Goal: Communication & Community: Answer question/provide support

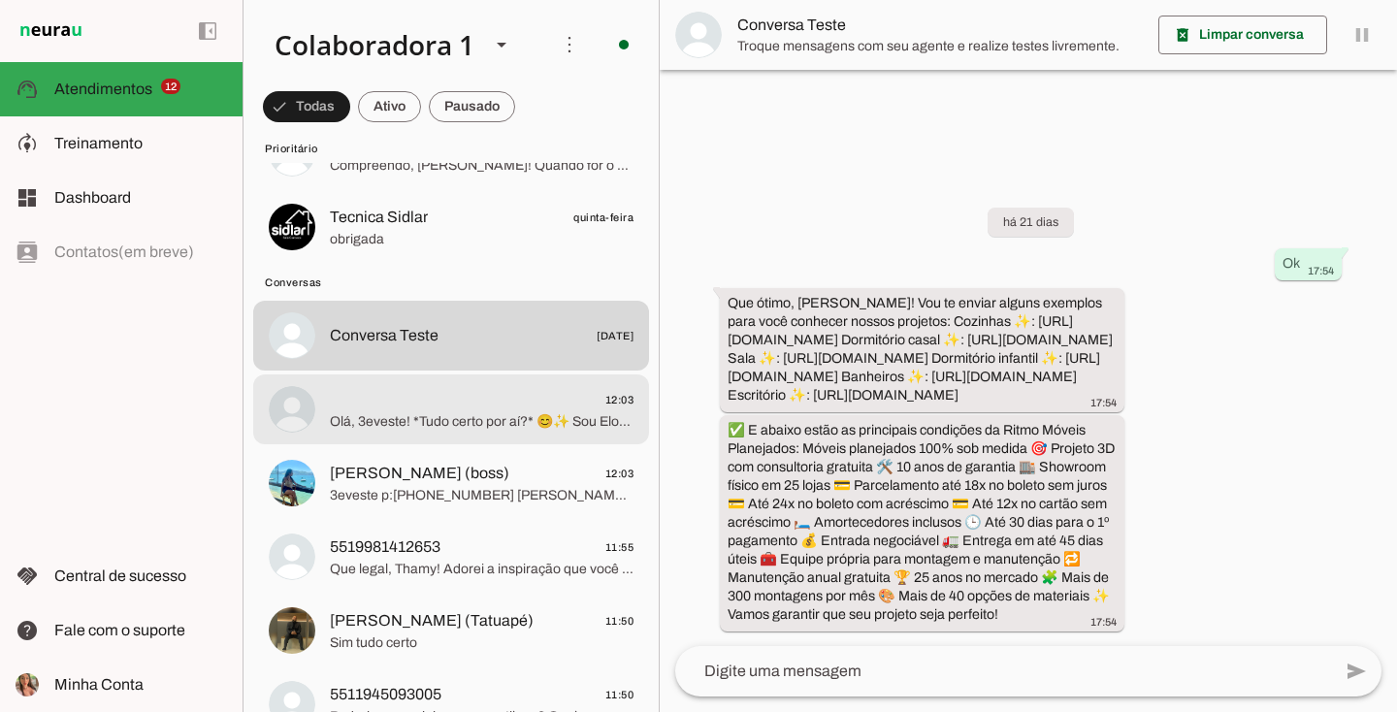
scroll to position [1797, 0]
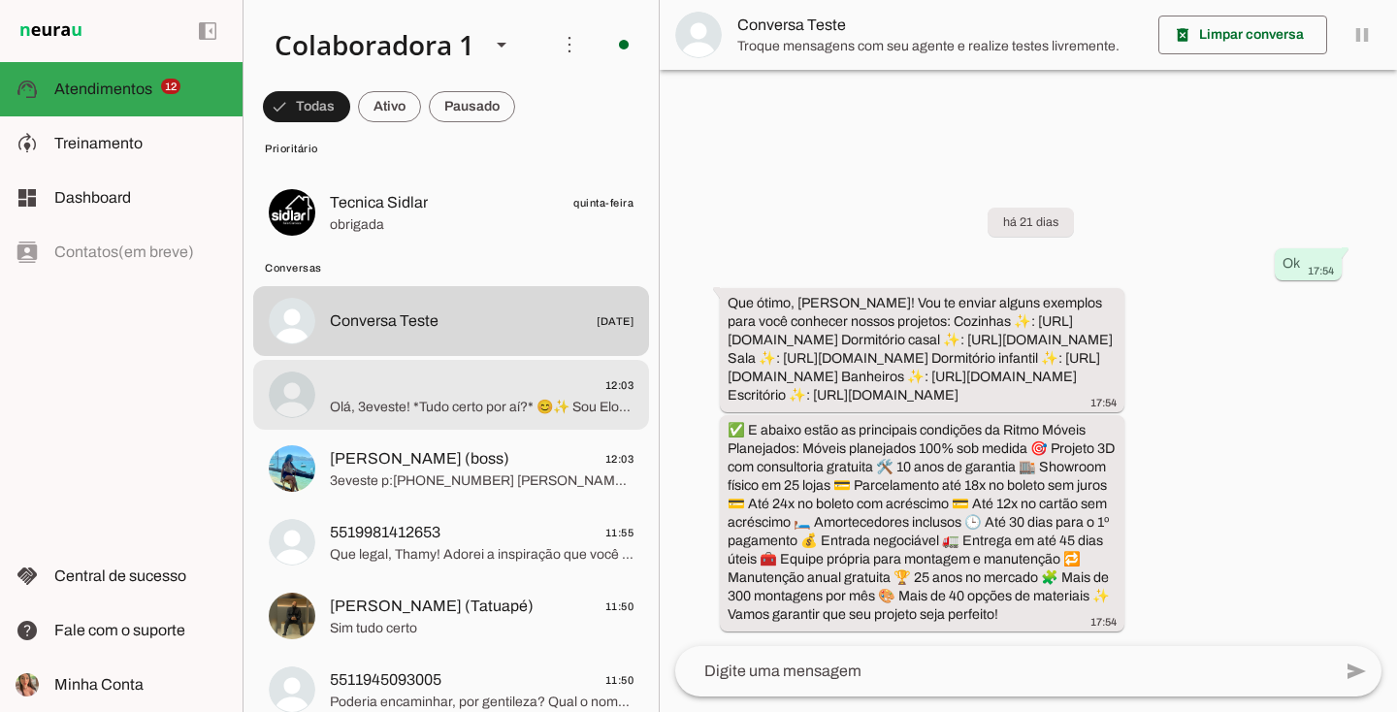
click at [378, 377] on span "12:03" at bounding box center [482, 385] width 304 height 24
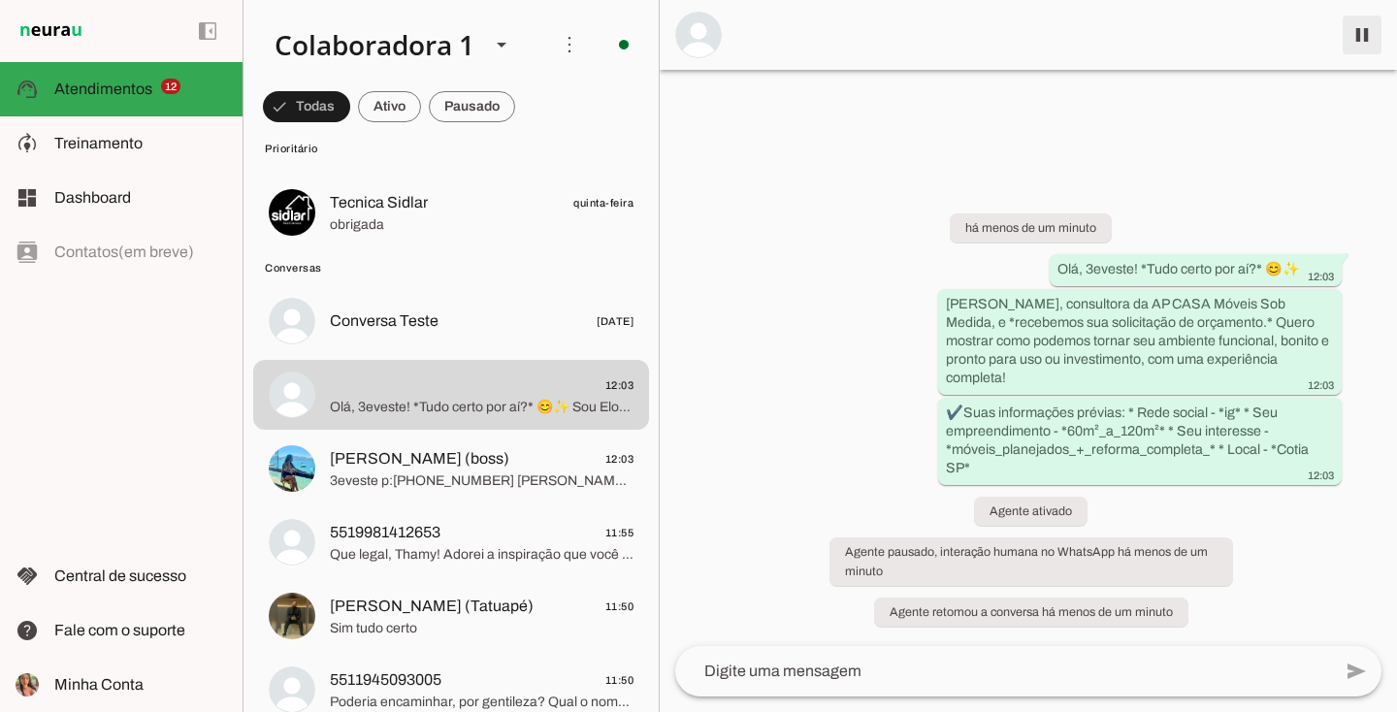
click at [1378, 33] on span at bounding box center [1362, 35] width 47 height 47
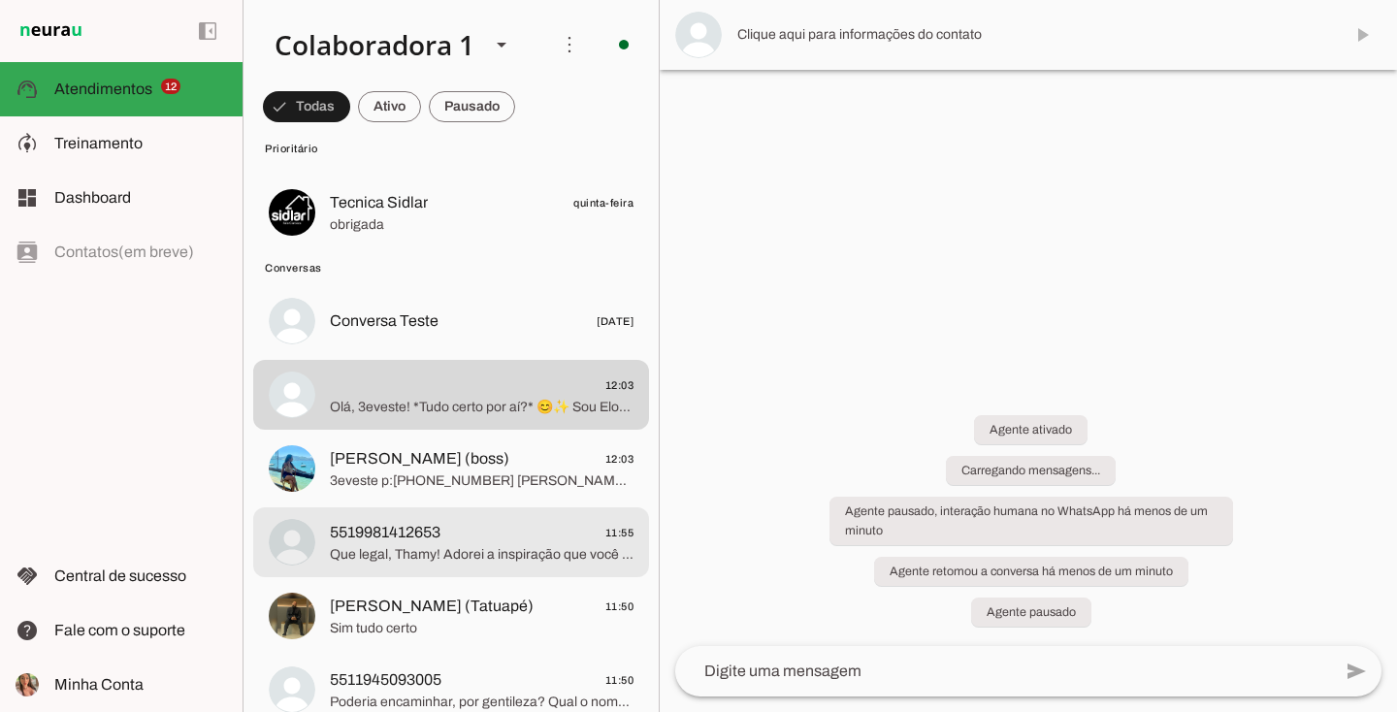
click at [440, 534] on span "5519981412653" at bounding box center [385, 532] width 111 height 23
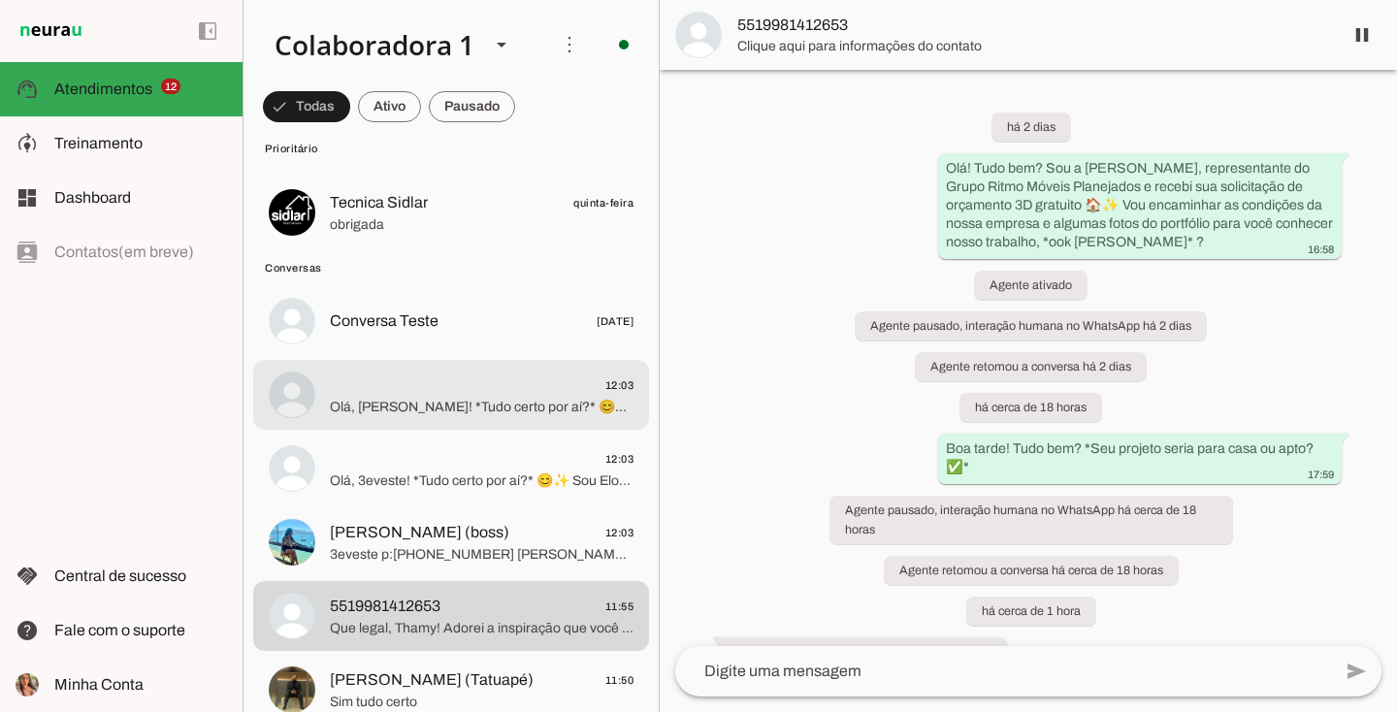
click at [474, 412] on span "Olá, Franz! *Tudo certo por aí?* 😊✨ Sou Eloh, consultora da AP CASA Móveis Sob …" at bounding box center [482, 407] width 304 height 19
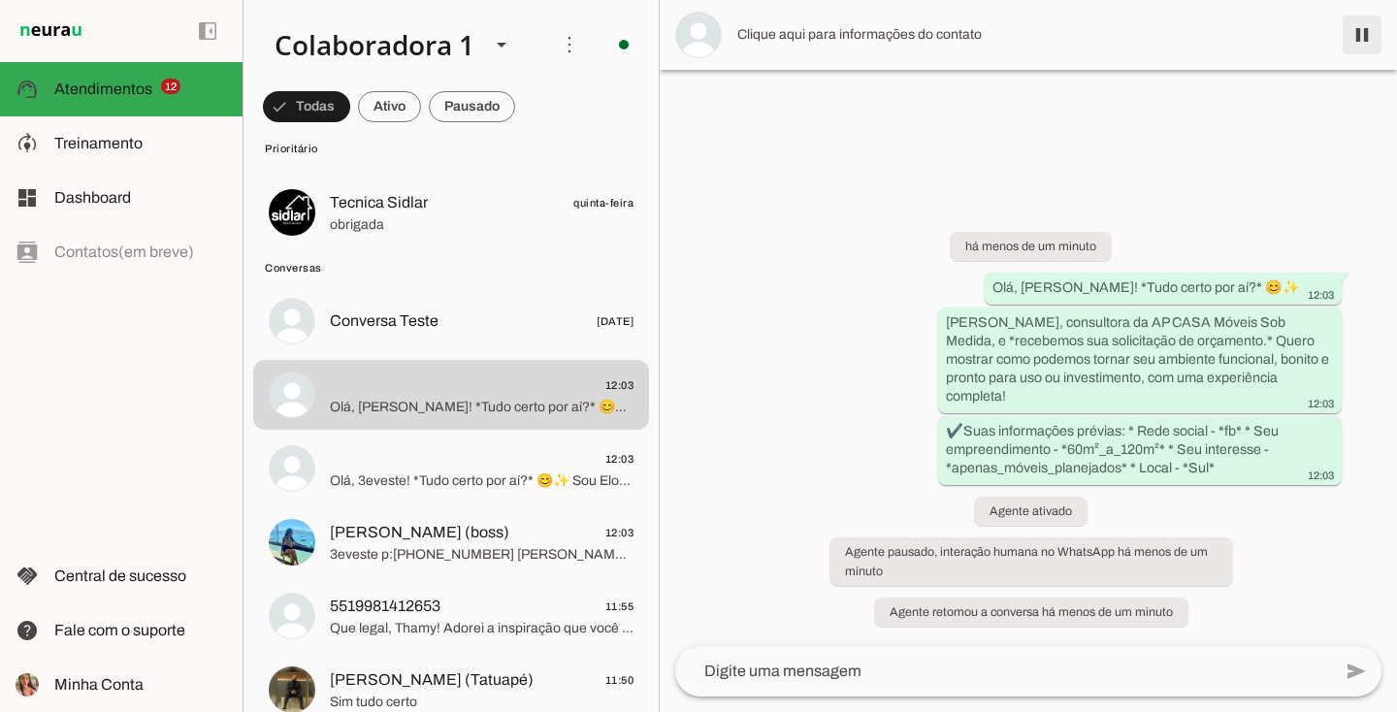
click at [1369, 45] on span at bounding box center [1362, 35] width 47 height 47
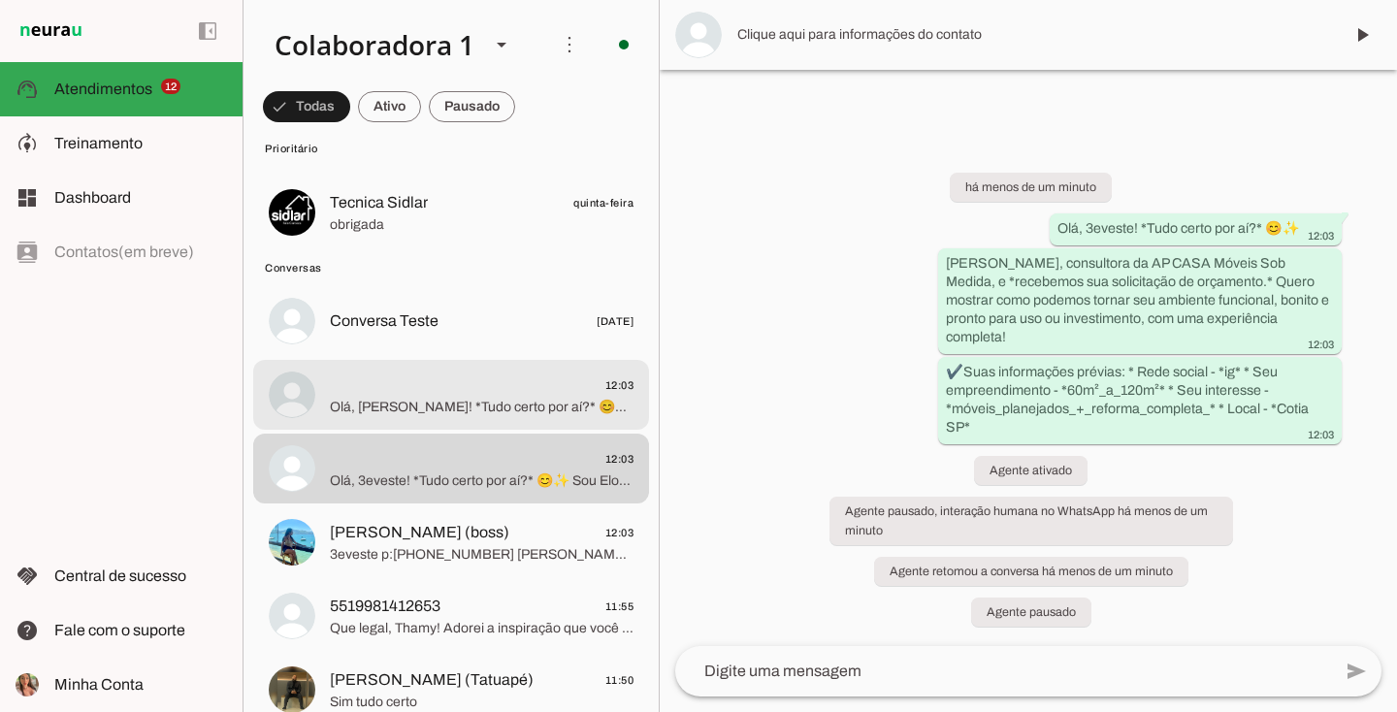
click at [489, 389] on span "12:03" at bounding box center [482, 385] width 304 height 24
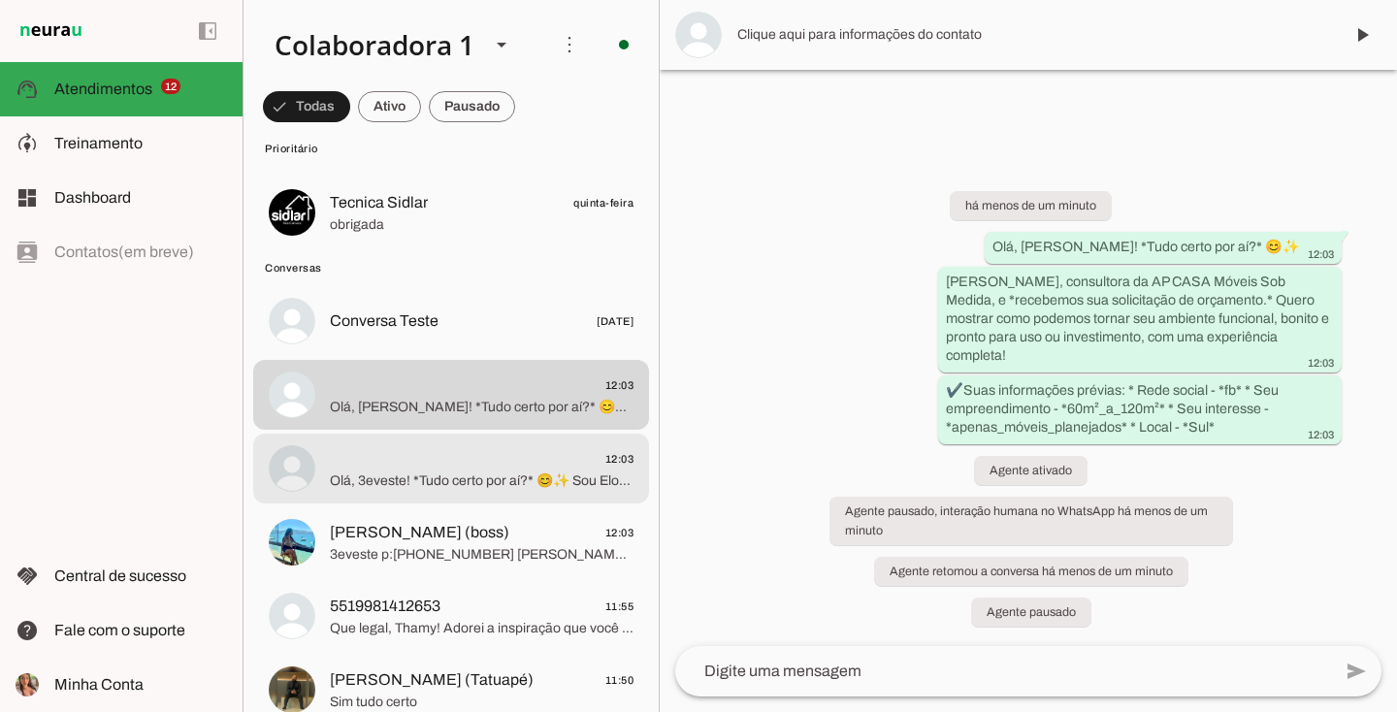
click at [490, 460] on span "12:03" at bounding box center [482, 459] width 304 height 24
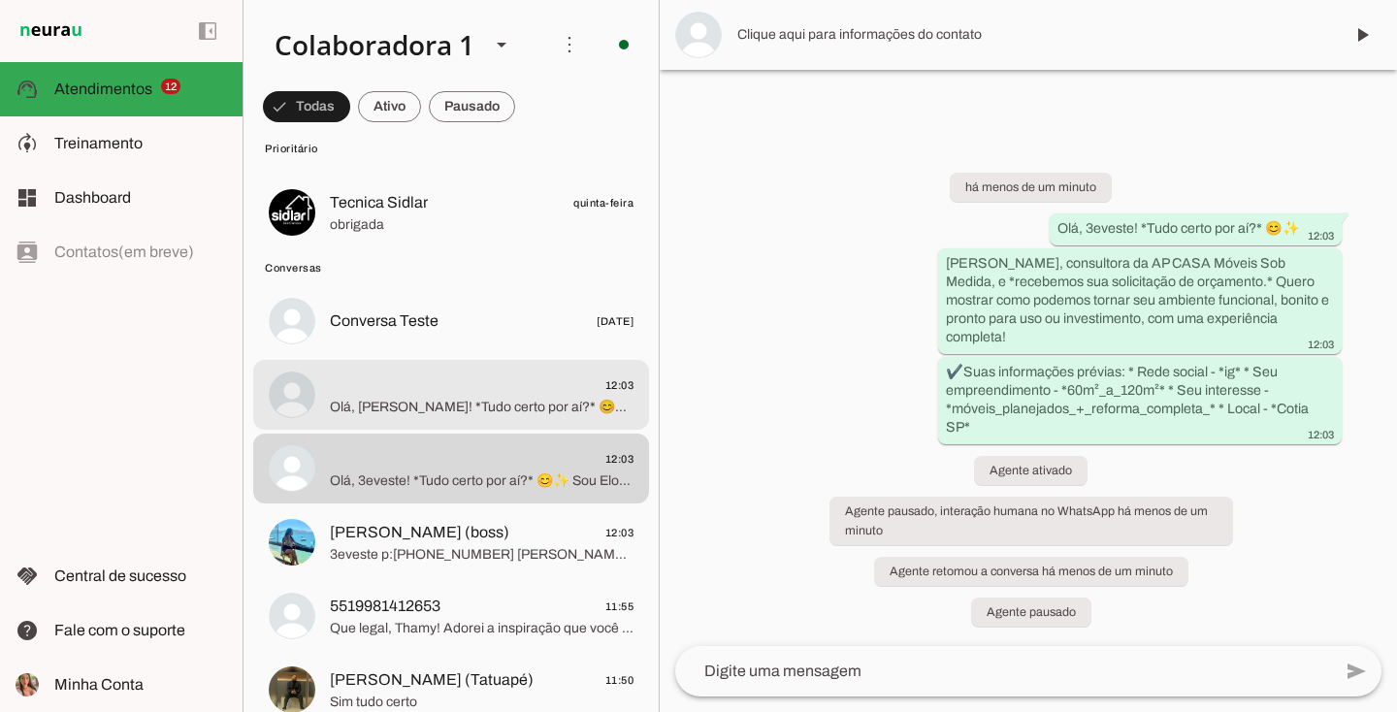
click at [488, 398] on span "Olá, Franz! *Tudo certo por aí?* 😊✨ Sou Eloh, consultora da AP CASA Móveis Sob …" at bounding box center [482, 407] width 304 height 19
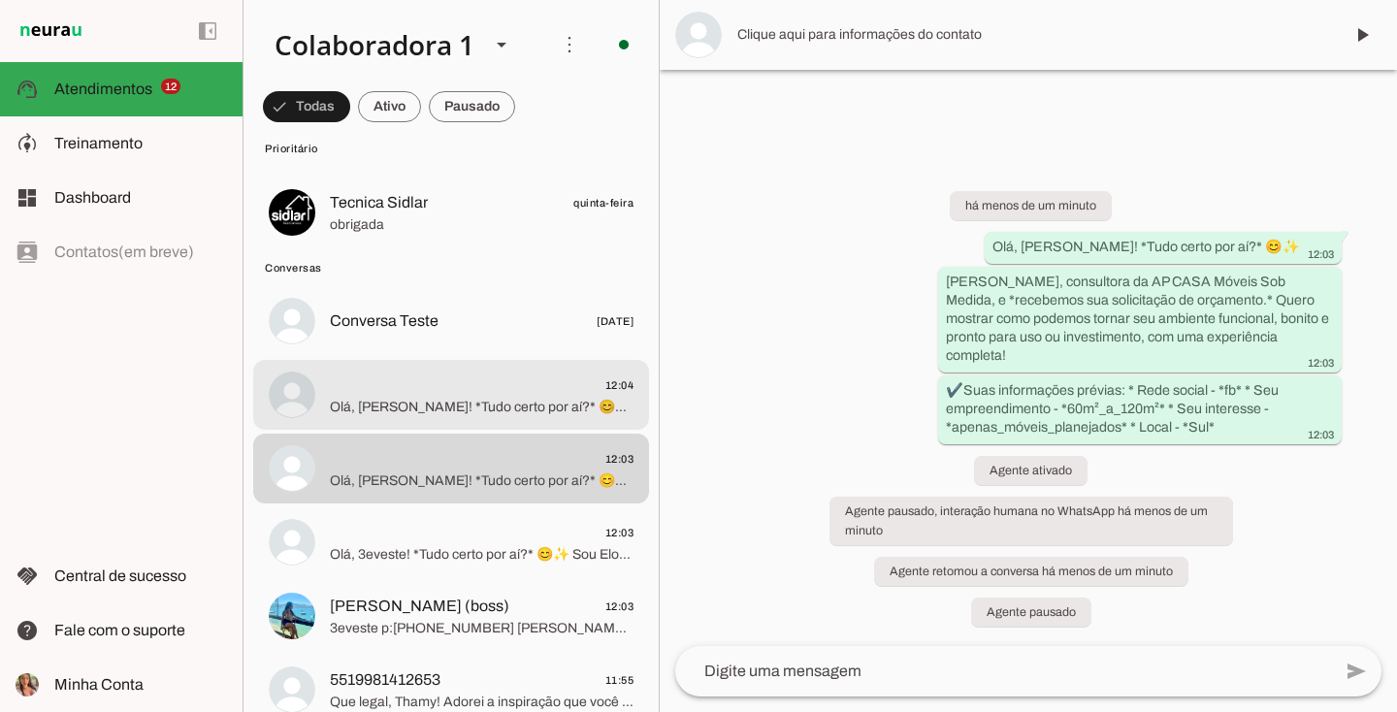
drag, startPoint x: 3, startPoint y: 481, endPoint x: 443, endPoint y: 384, distance: 450.9
click at [443, 384] on span "12:04" at bounding box center [482, 385] width 304 height 24
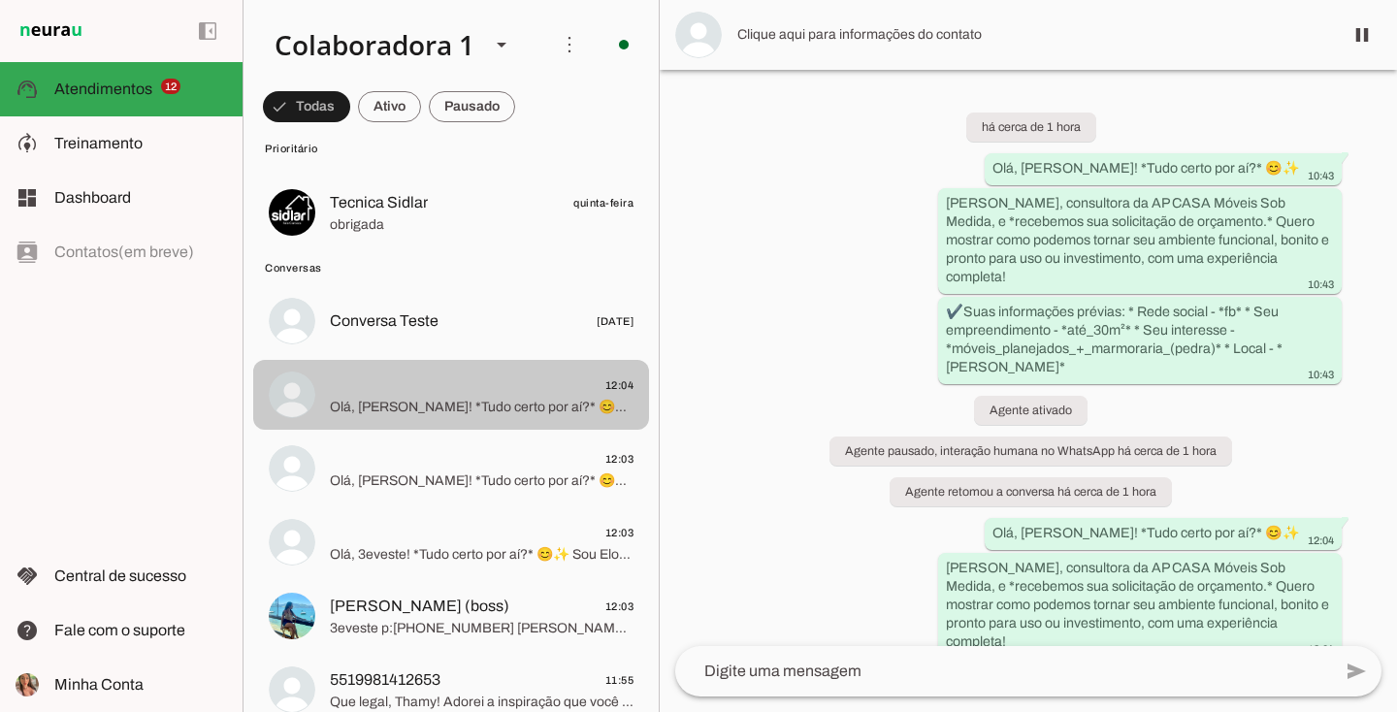
scroll to position [223, 0]
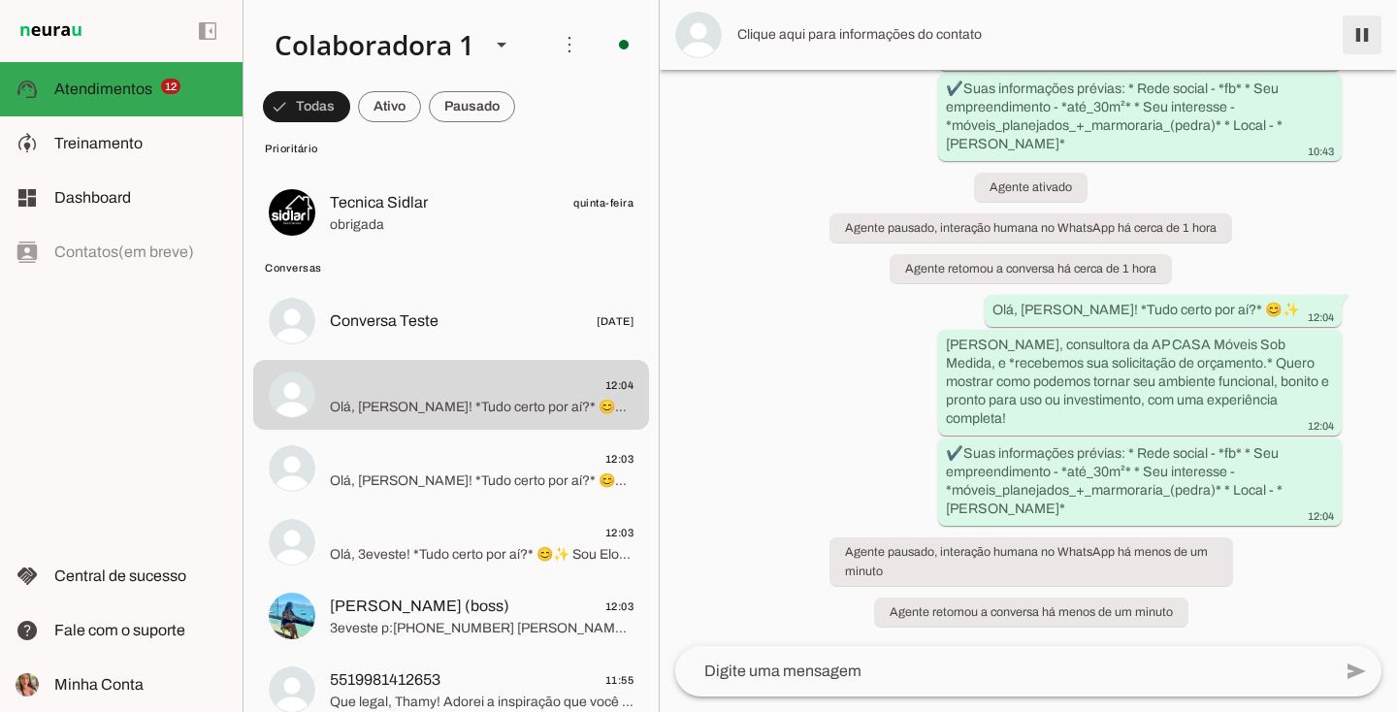
click at [1363, 47] on span at bounding box center [1362, 35] width 47 height 47
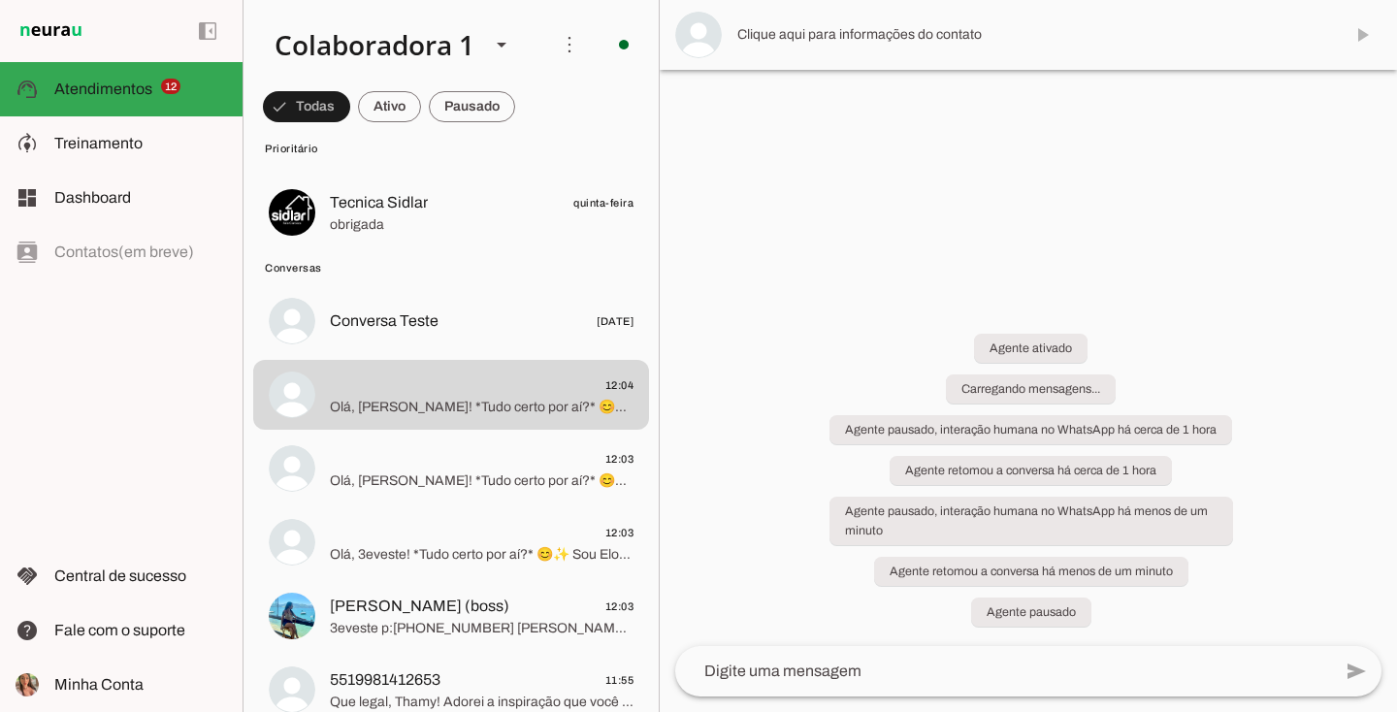
scroll to position [0, 0]
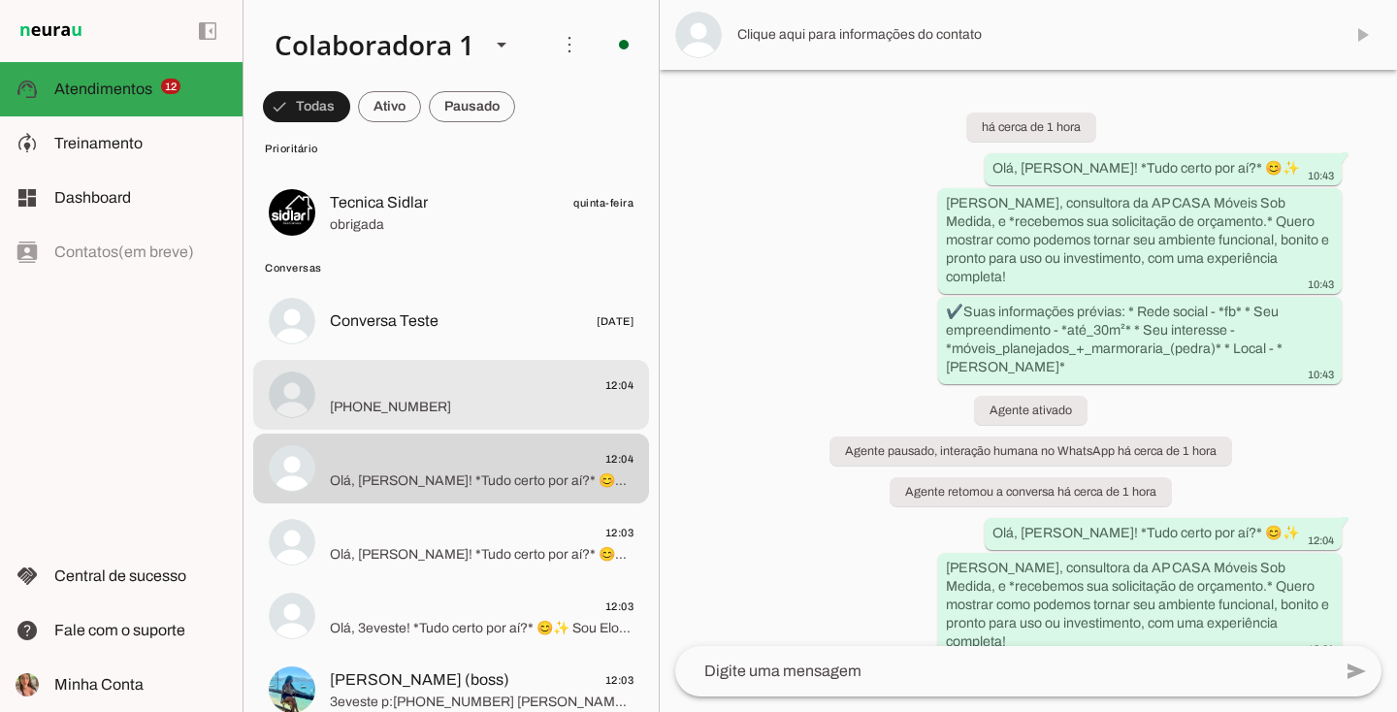
click at [419, 405] on span "+55 11 95790-3840" at bounding box center [482, 407] width 304 height 19
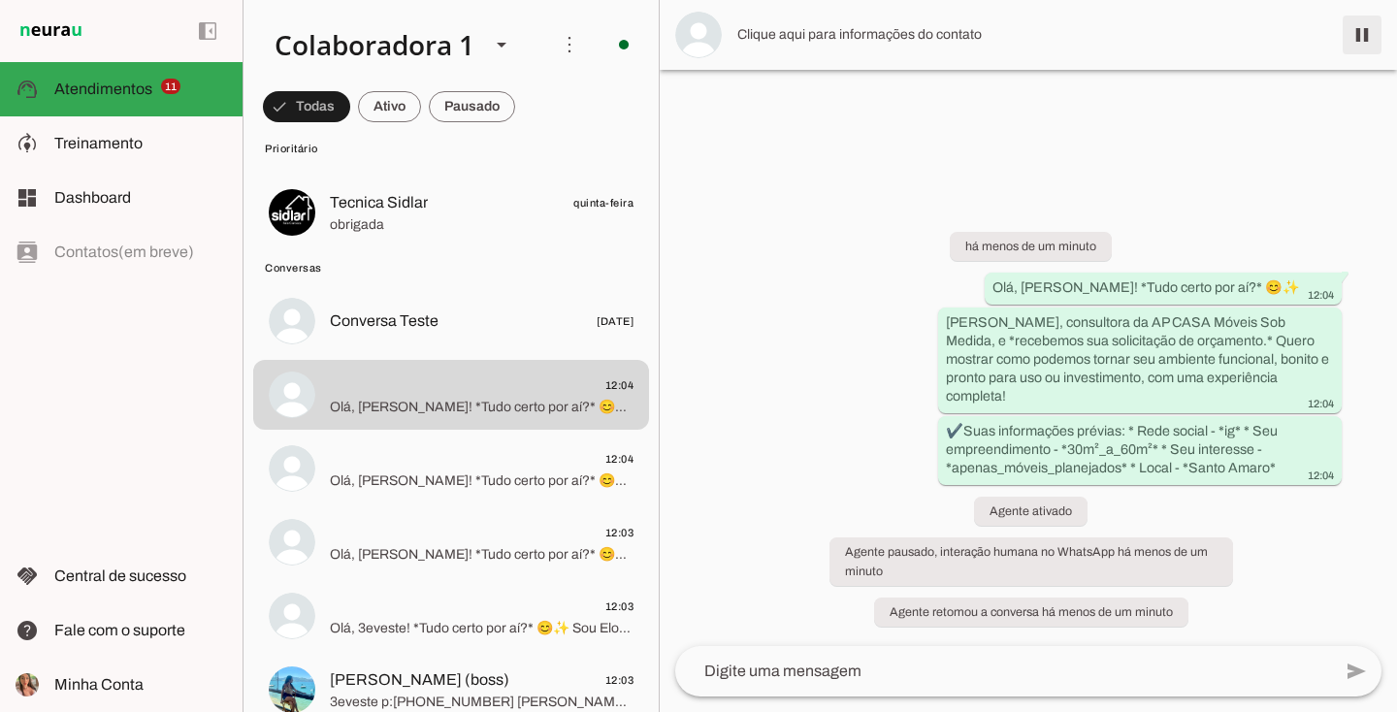
click at [1370, 24] on span at bounding box center [1362, 35] width 47 height 47
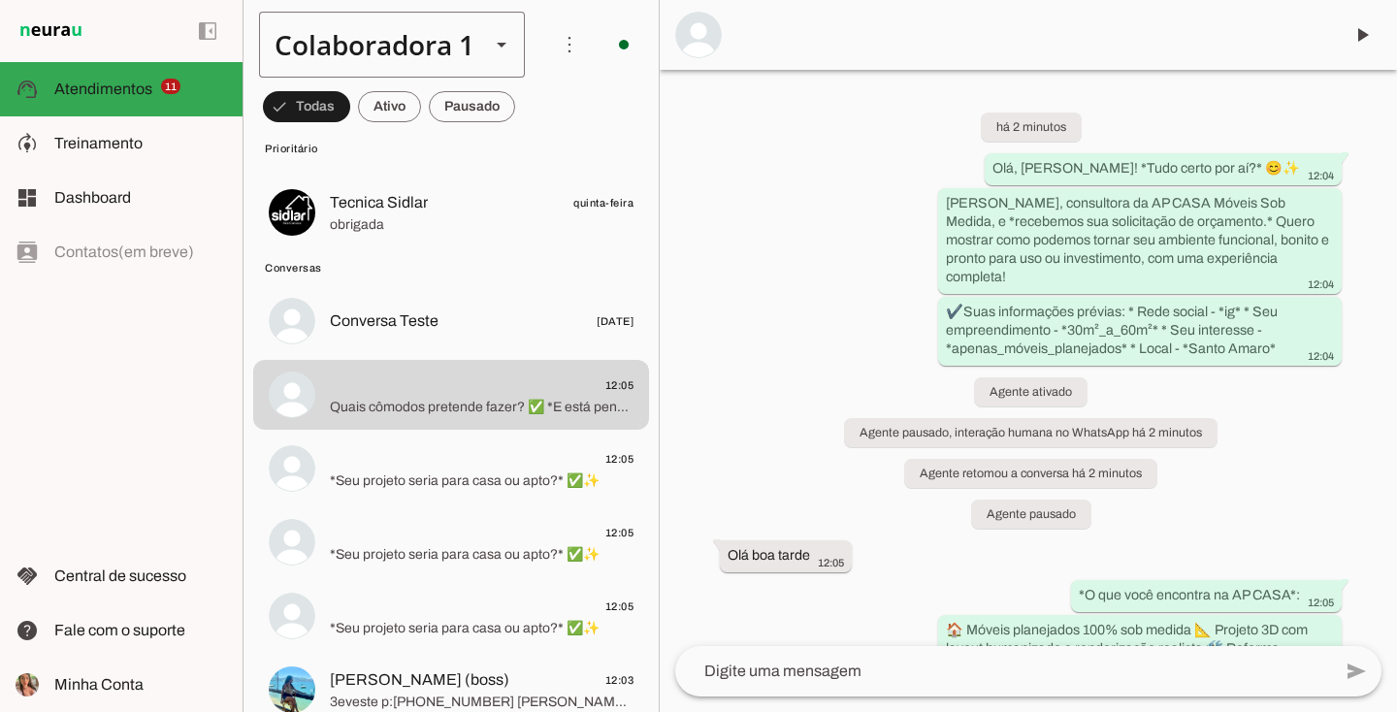
click at [404, 60] on div "Colaboradora 1" at bounding box center [366, 45] width 215 height 66
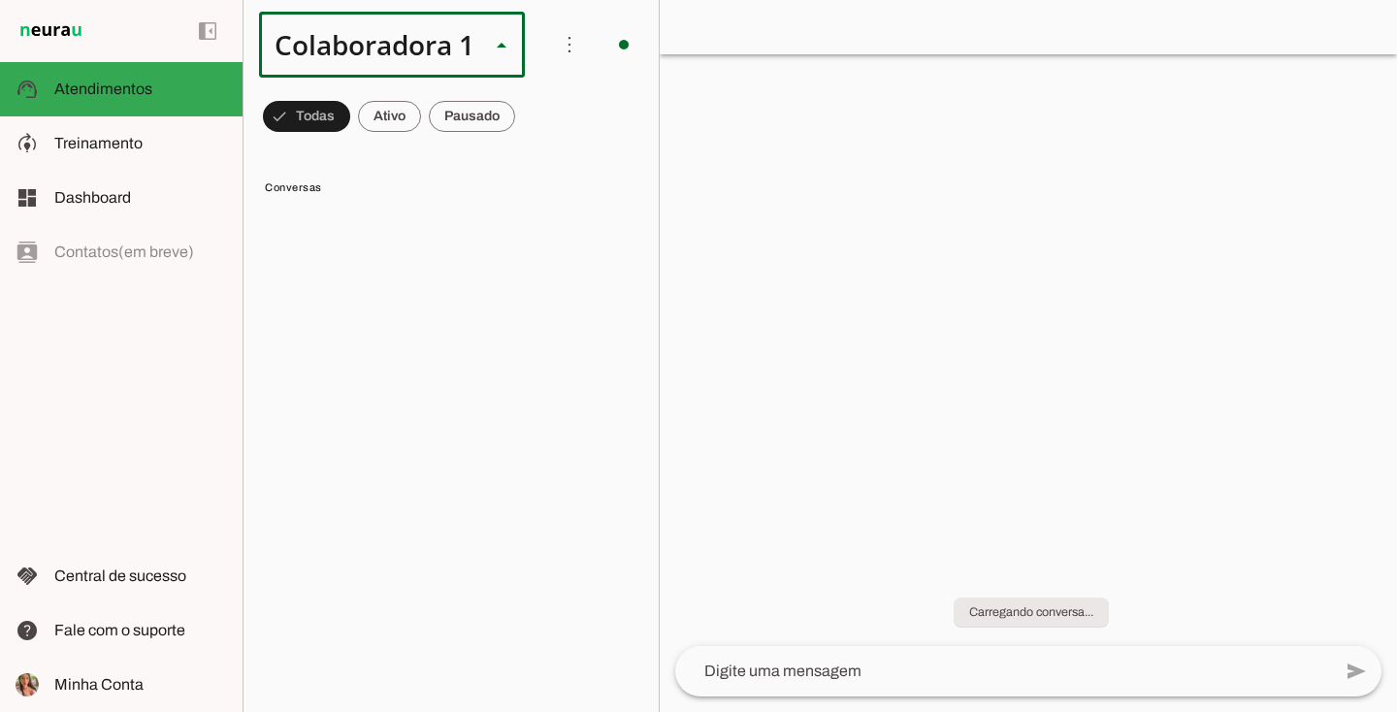
click at [401, 48] on div "Colaboradora 1" at bounding box center [366, 45] width 215 height 66
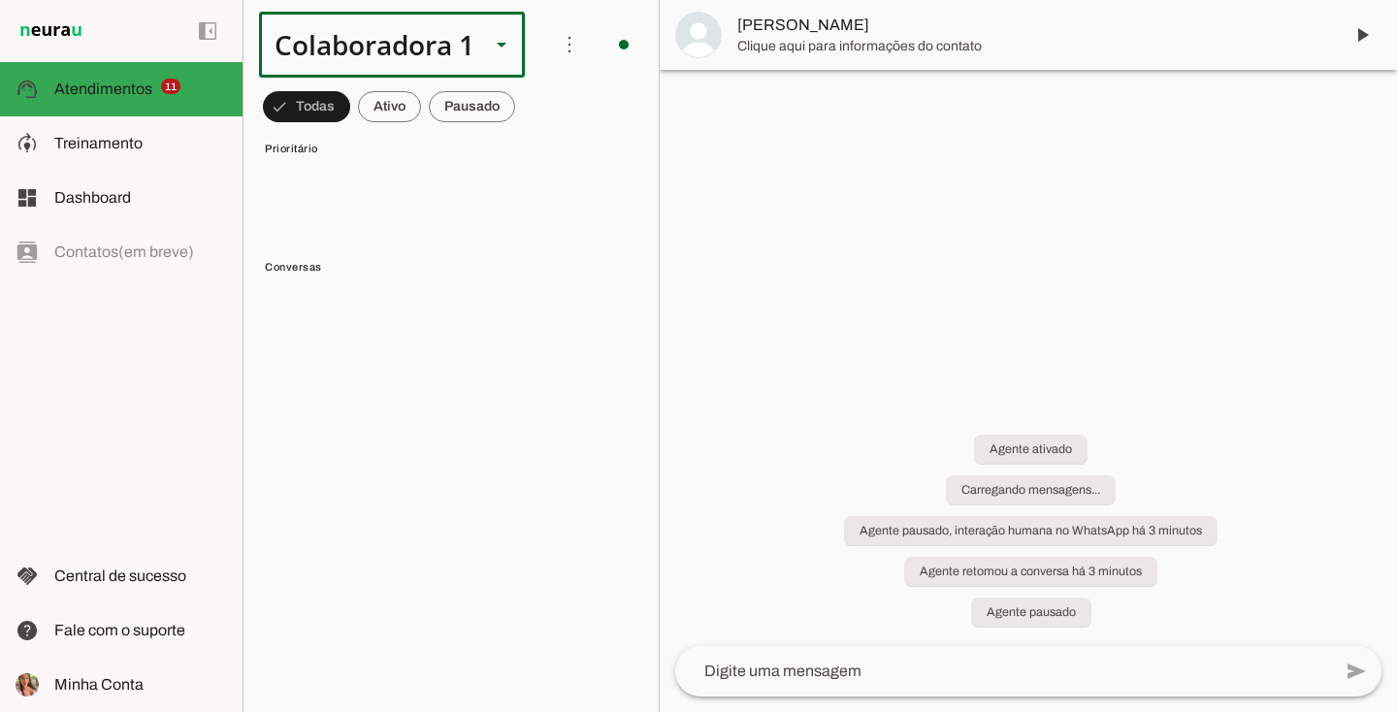
click at [498, 50] on slot at bounding box center [501, 44] width 23 height 23
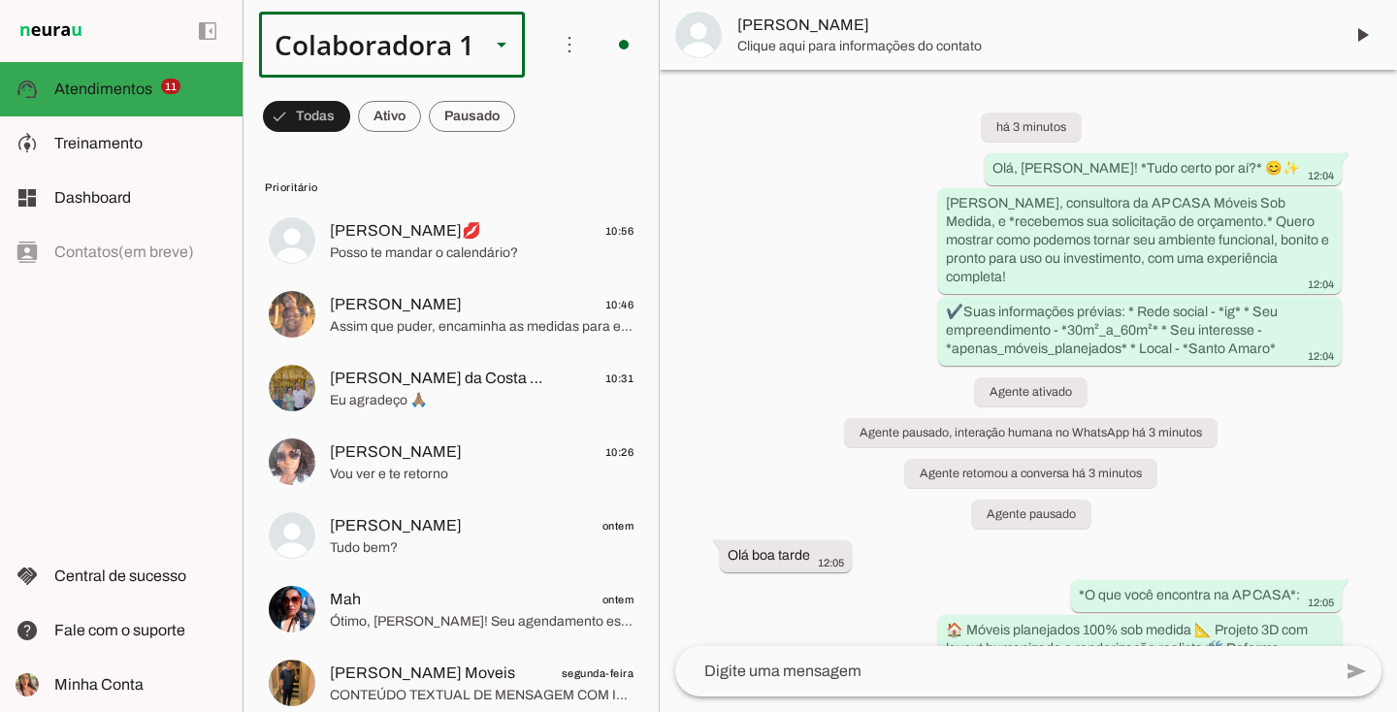
click at [392, 51] on div "Colaboradora 1" at bounding box center [366, 45] width 215 height 66
click at [534, 136] on slot at bounding box center [652, 124] width 237 height 23
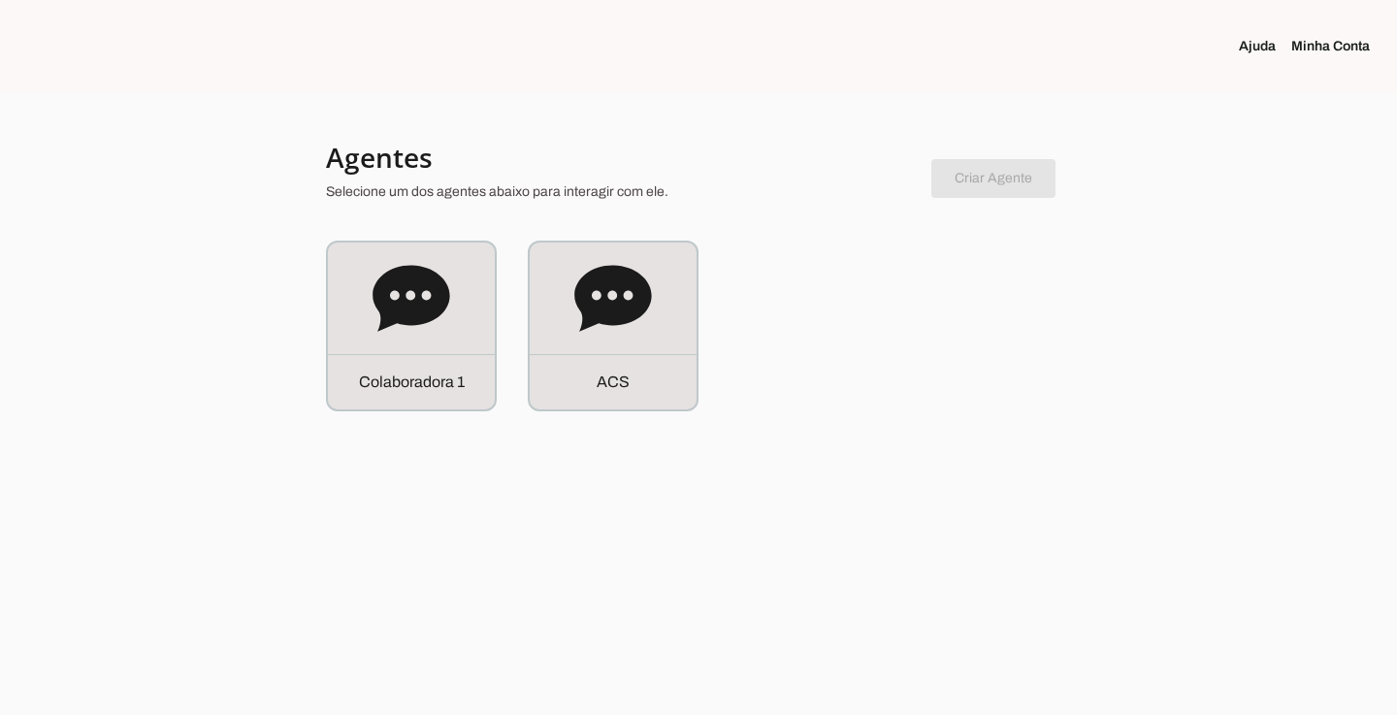
click at [951, 339] on div "C o l a b o r a d o r a 1 A C S" at bounding box center [698, 326] width 745 height 171
click at [618, 312] on icon at bounding box center [612, 298] width 77 height 66
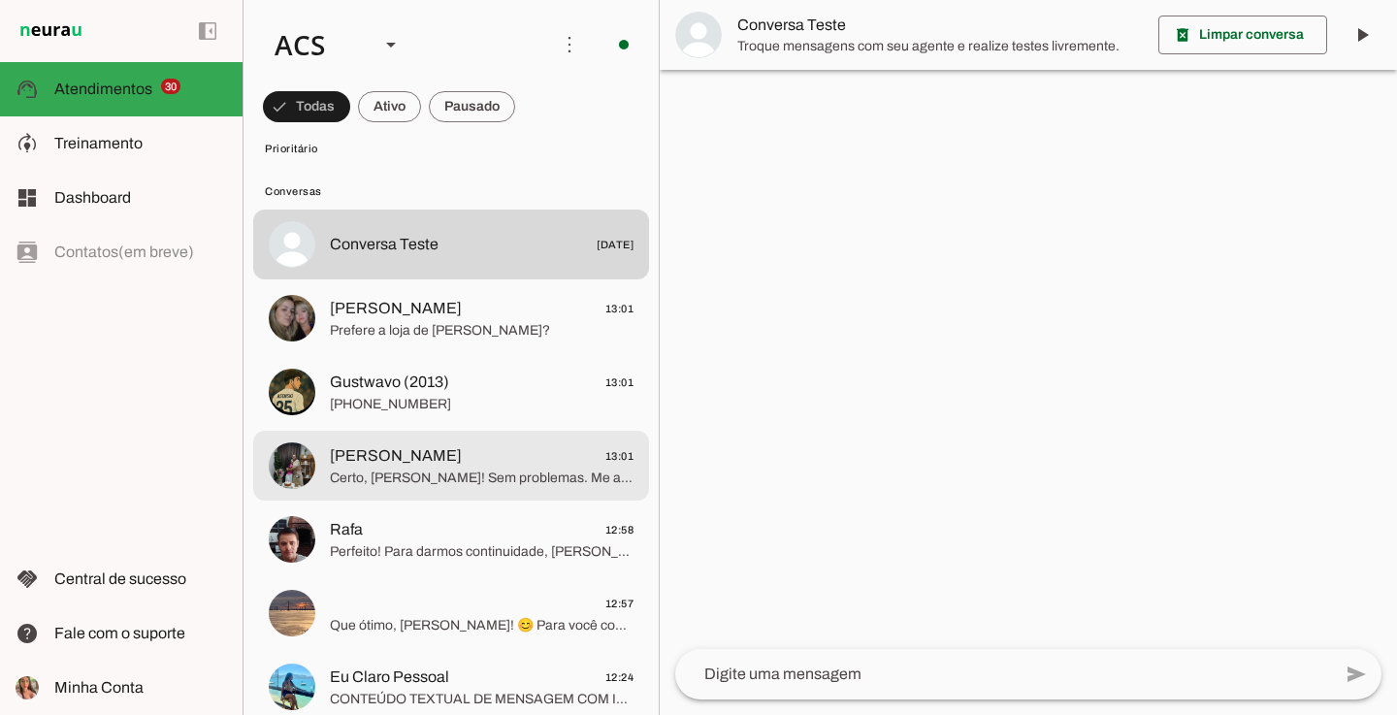
scroll to position [2902, 0]
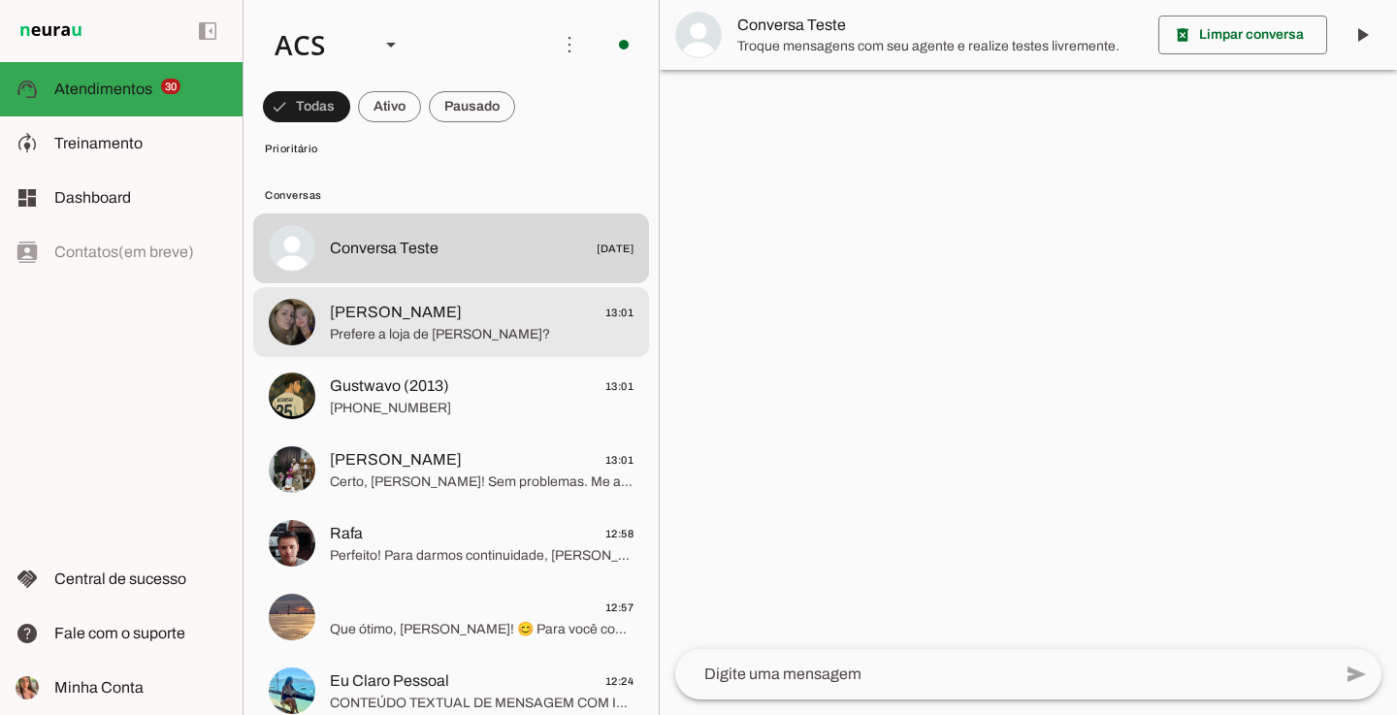
click at [494, 339] on span "Prefere a loja de [PERSON_NAME]?" at bounding box center [482, 334] width 304 height 19
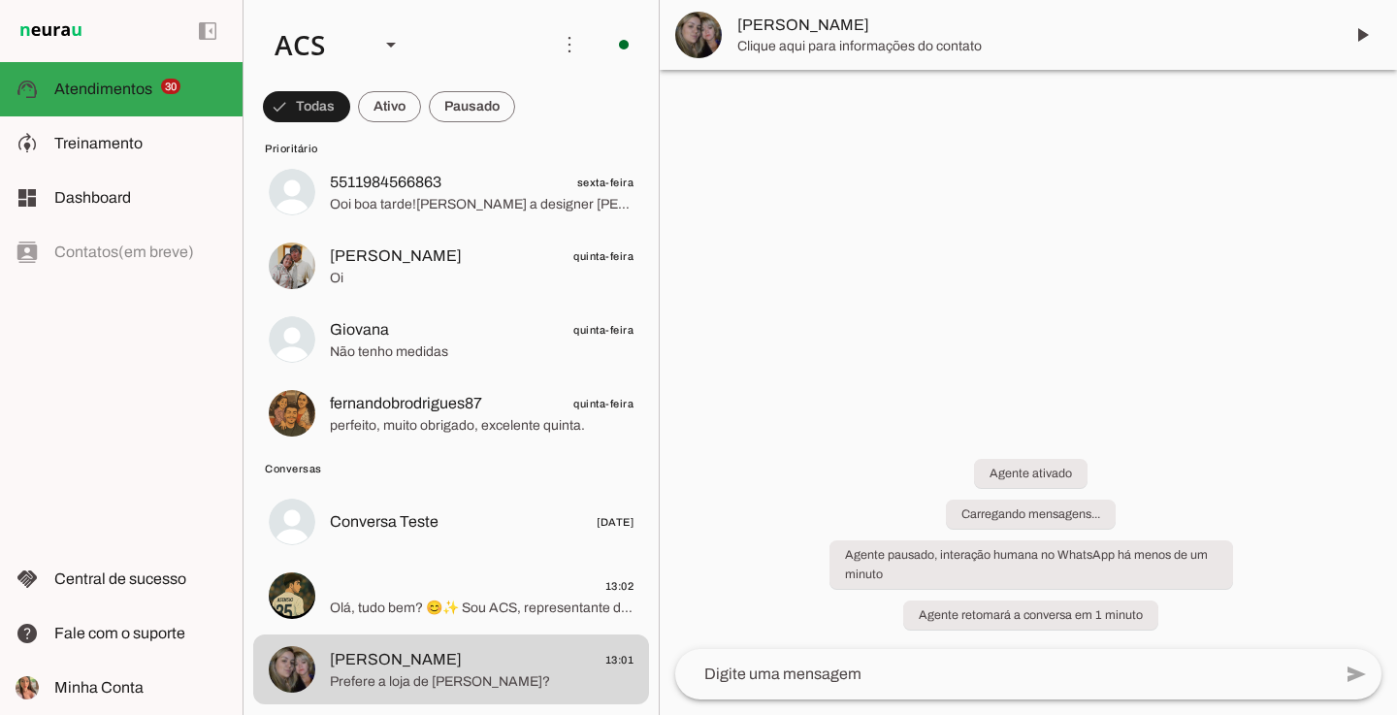
scroll to position [3136, 0]
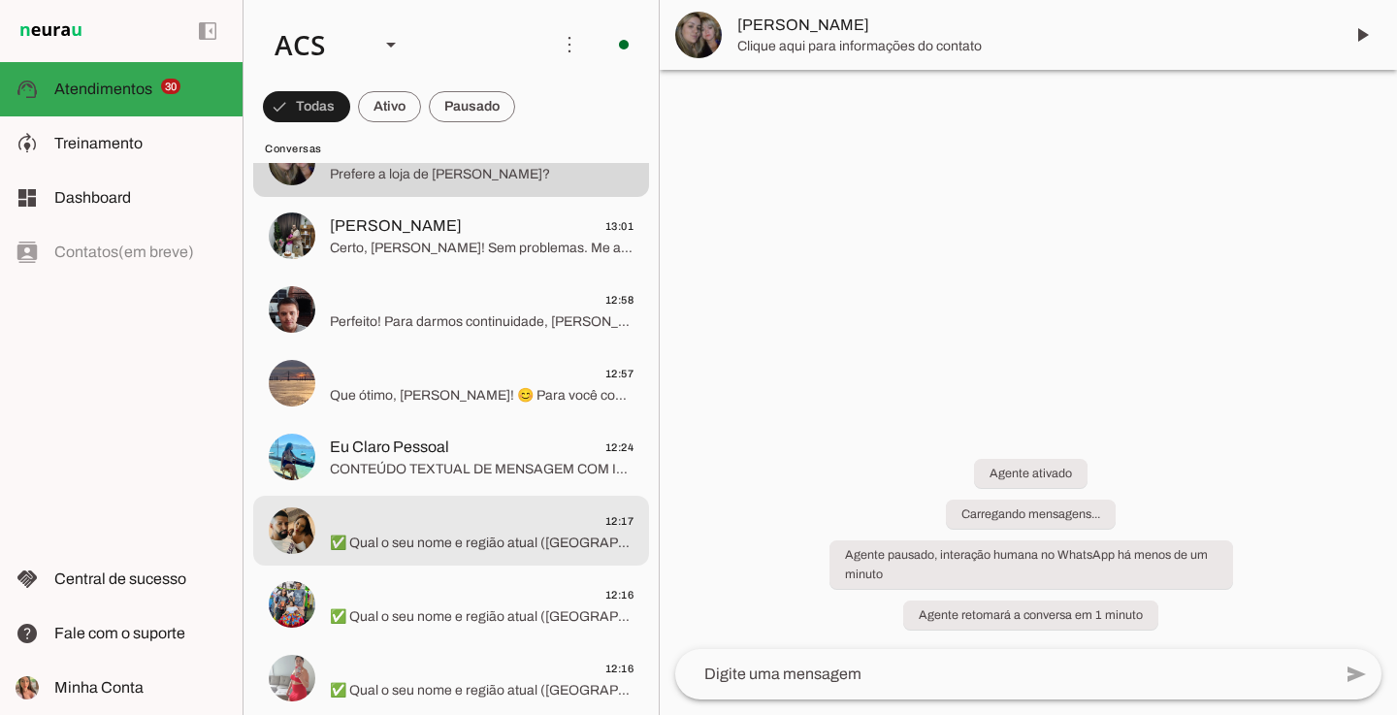
click at [467, 552] on span "✅ Qual o seu nome e região atual ([GEOGRAPHIC_DATA], [GEOGRAPHIC_DATA], [GEOGRA…" at bounding box center [482, 543] width 304 height 19
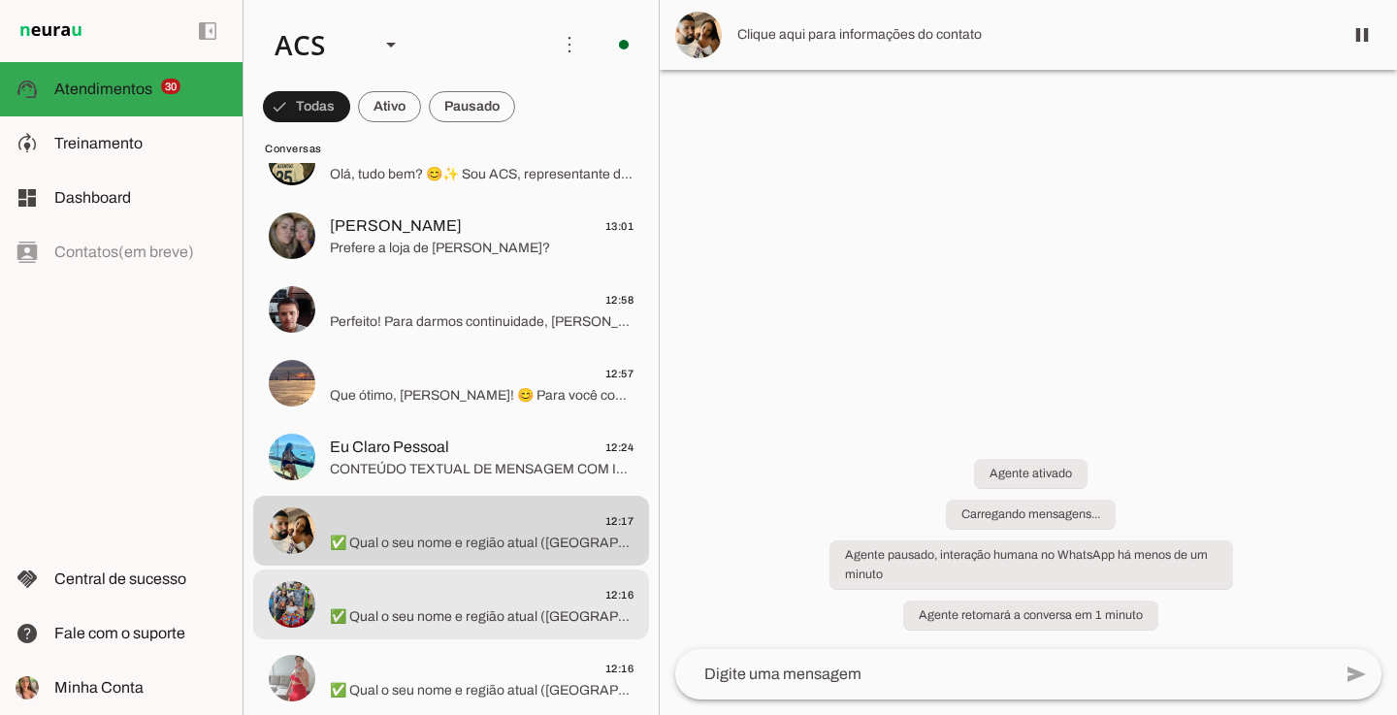
click at [545, 598] on span "12:16" at bounding box center [482, 595] width 304 height 24
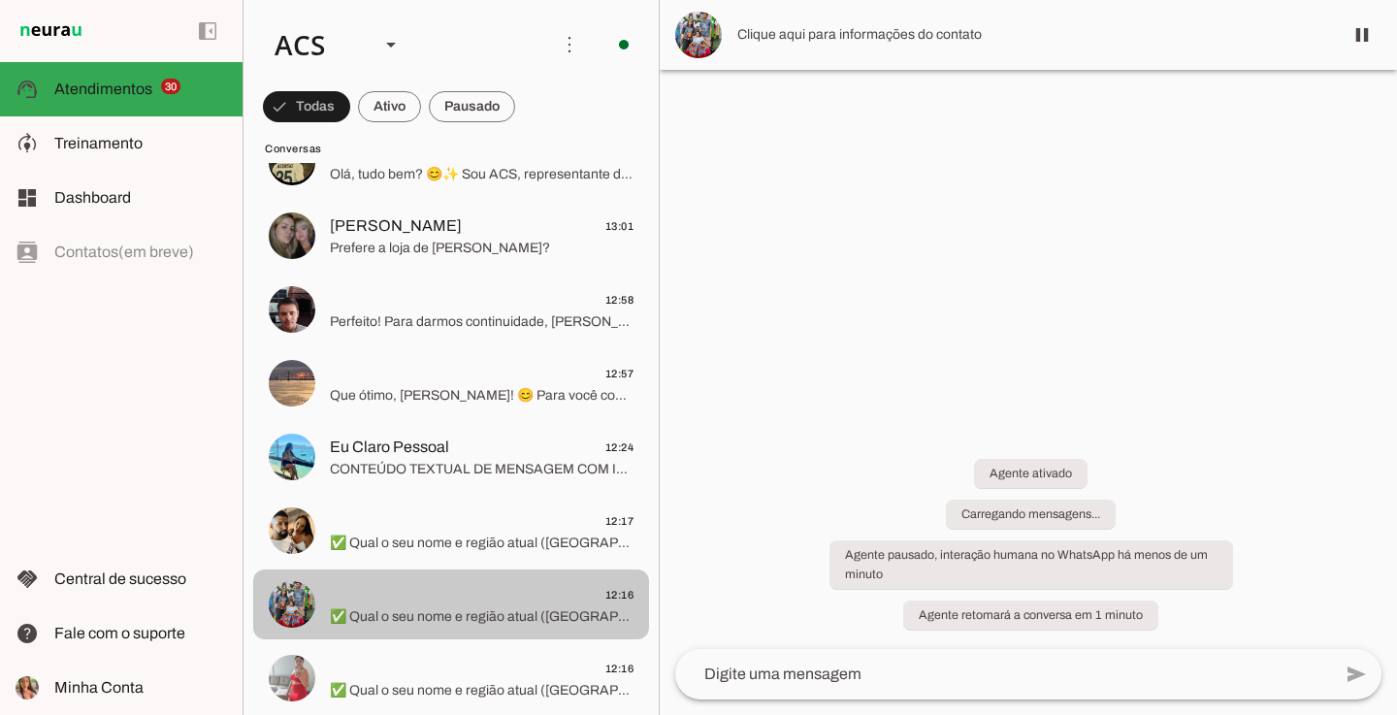
scroll to position [3506, 0]
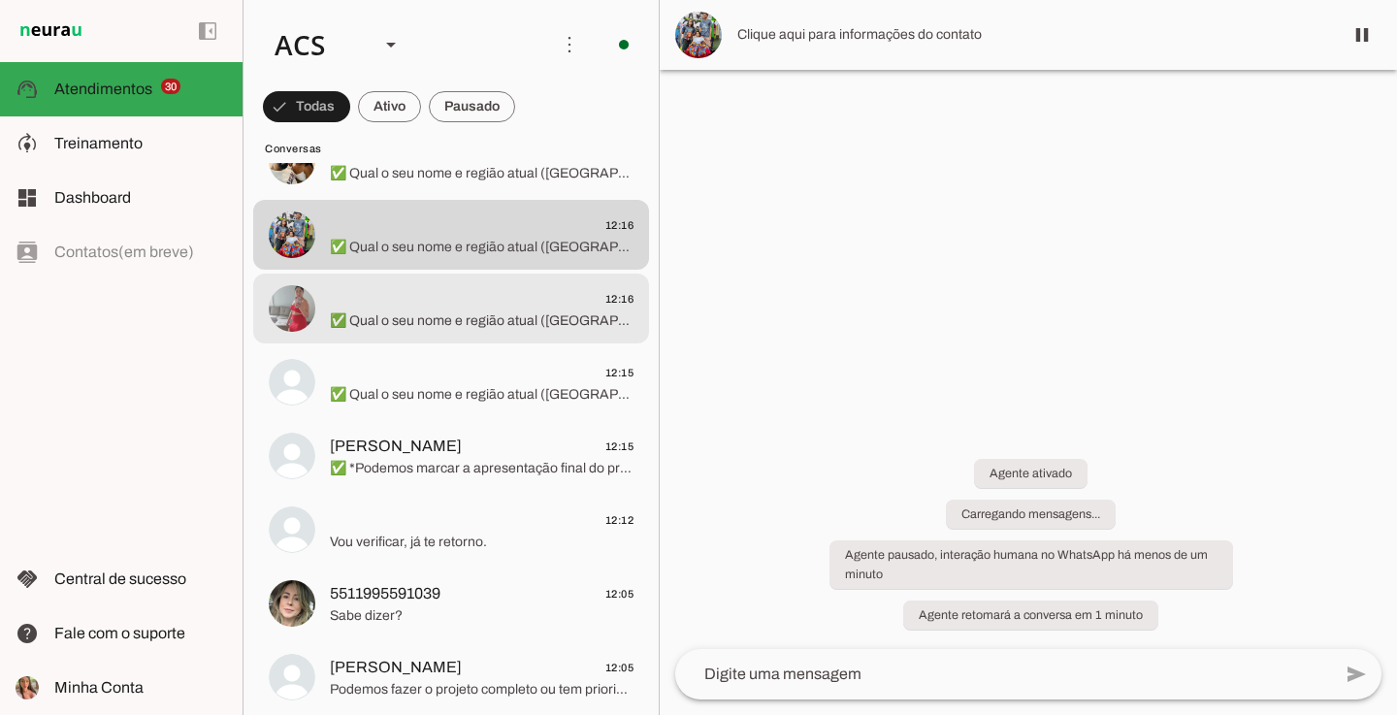
click at [523, 307] on span "12:16" at bounding box center [482, 299] width 304 height 24
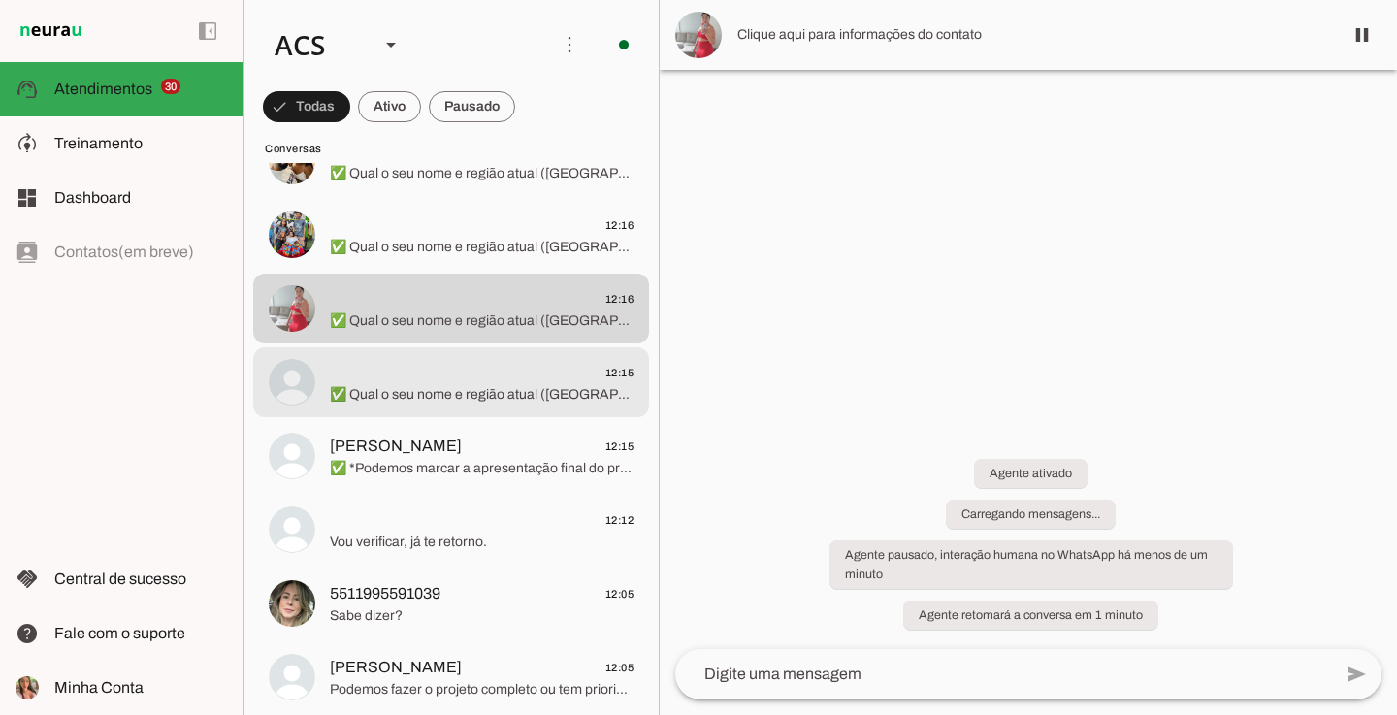
click at [489, 391] on span "✅ Qual o seu nome e região atual ([GEOGRAPHIC_DATA], [GEOGRAPHIC_DATA], [GEOGRA…" at bounding box center [482, 394] width 304 height 19
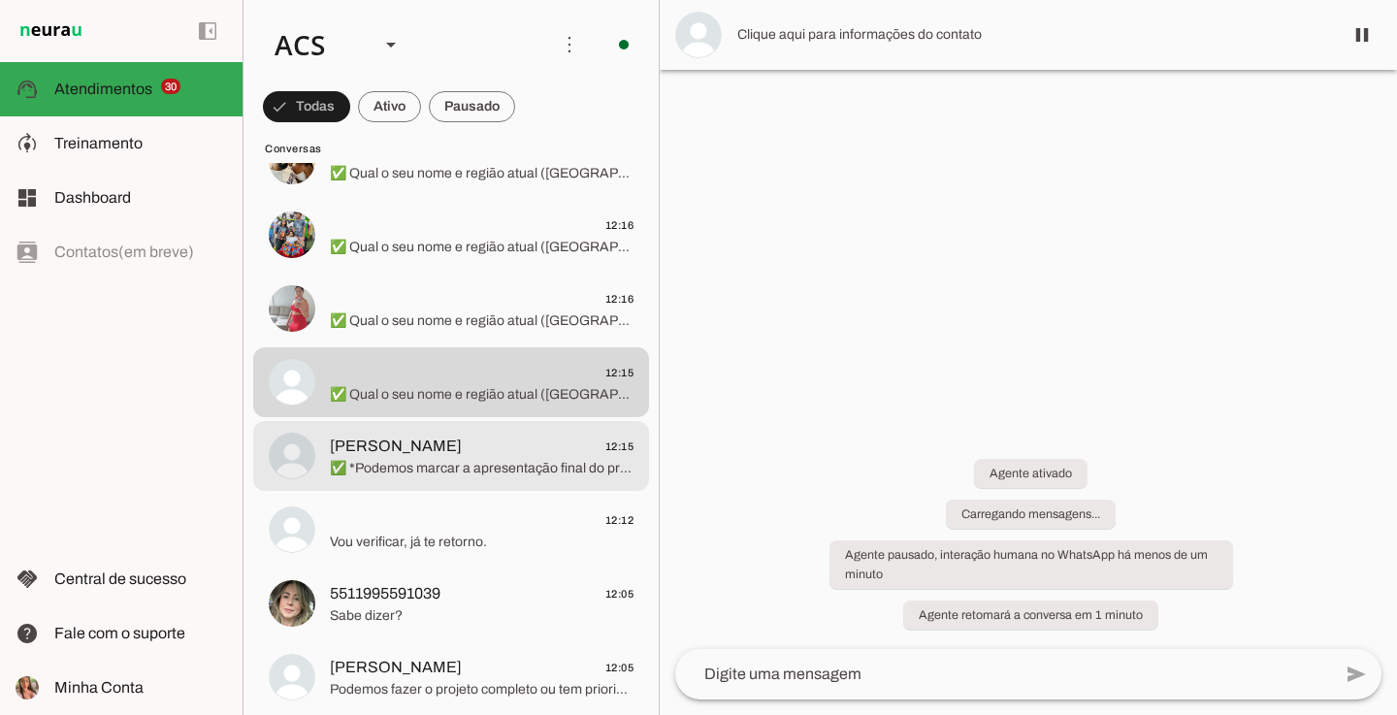
click at [481, 436] on span "[PERSON_NAME] 12:15" at bounding box center [482, 447] width 304 height 24
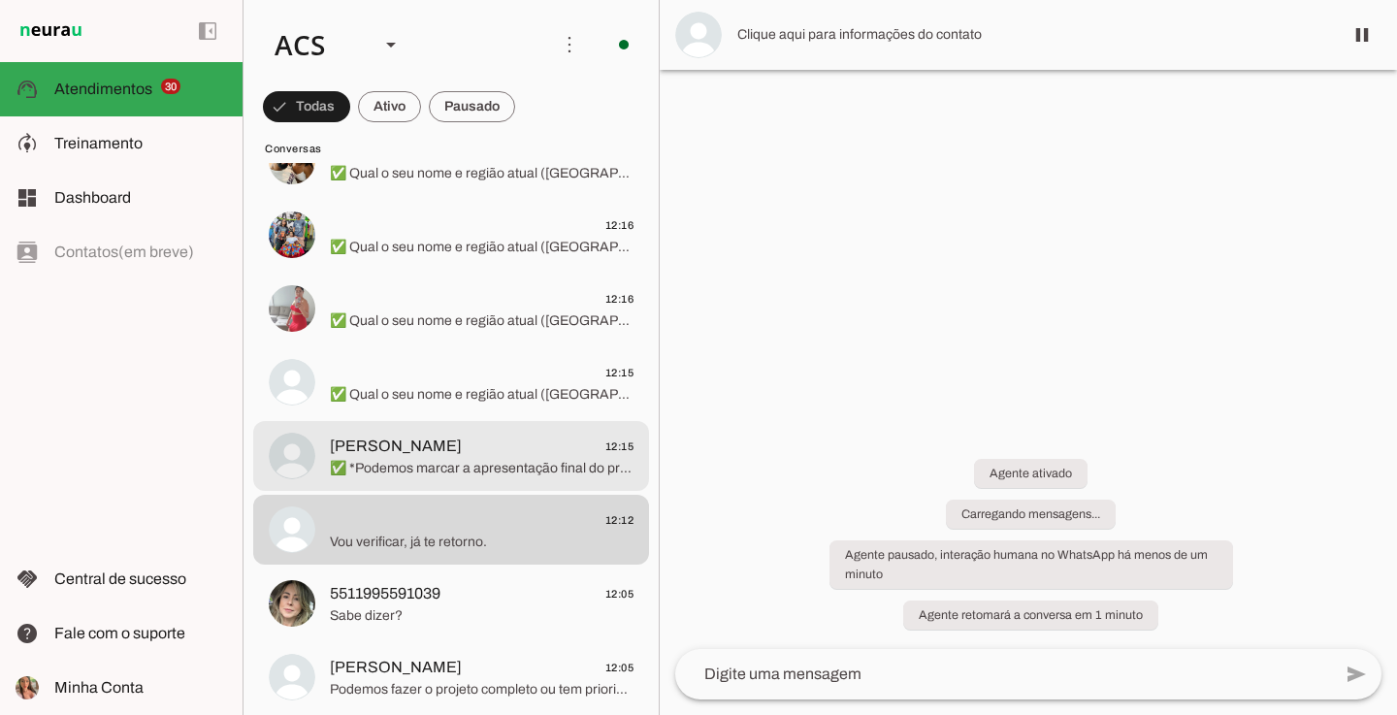
scroll to position [3762, 0]
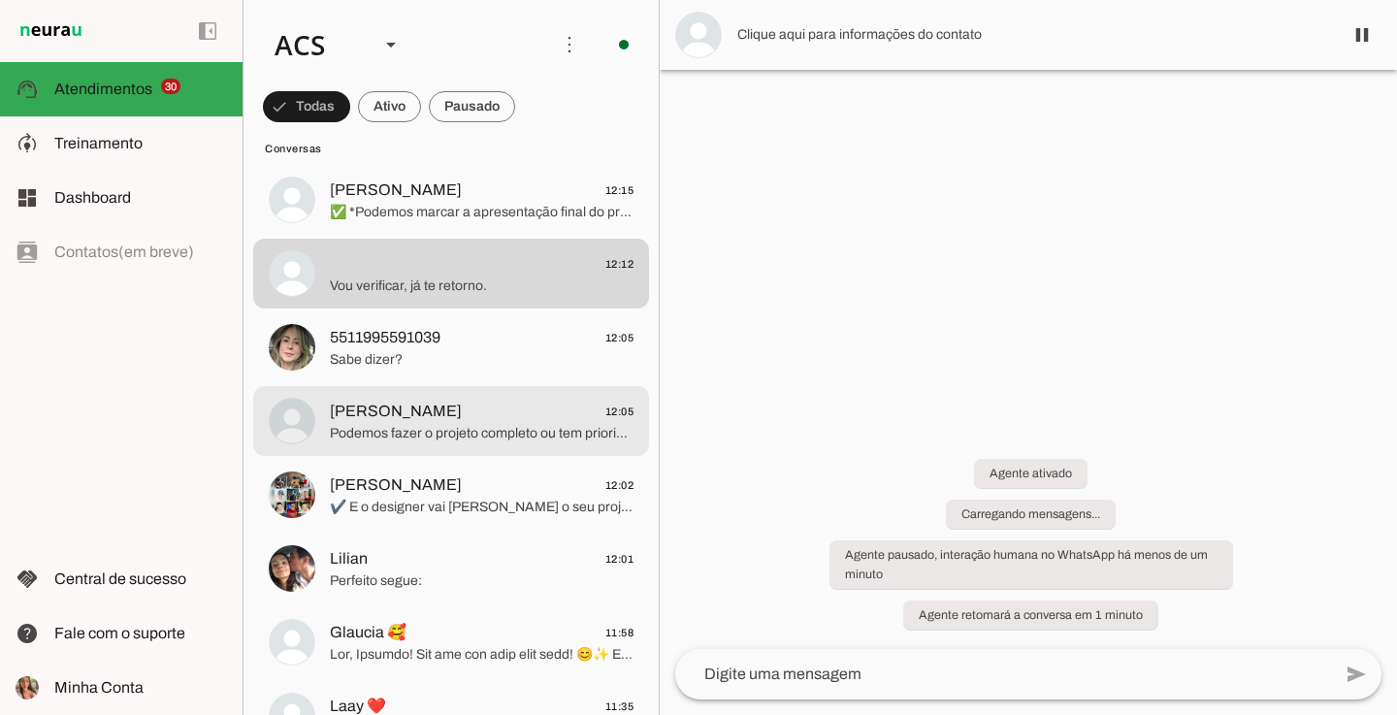
click at [416, 430] on span "Podemos fazer o projeto completo ou tem prioridade de cômodos [PERSON_NAME]?" at bounding box center [482, 433] width 304 height 19
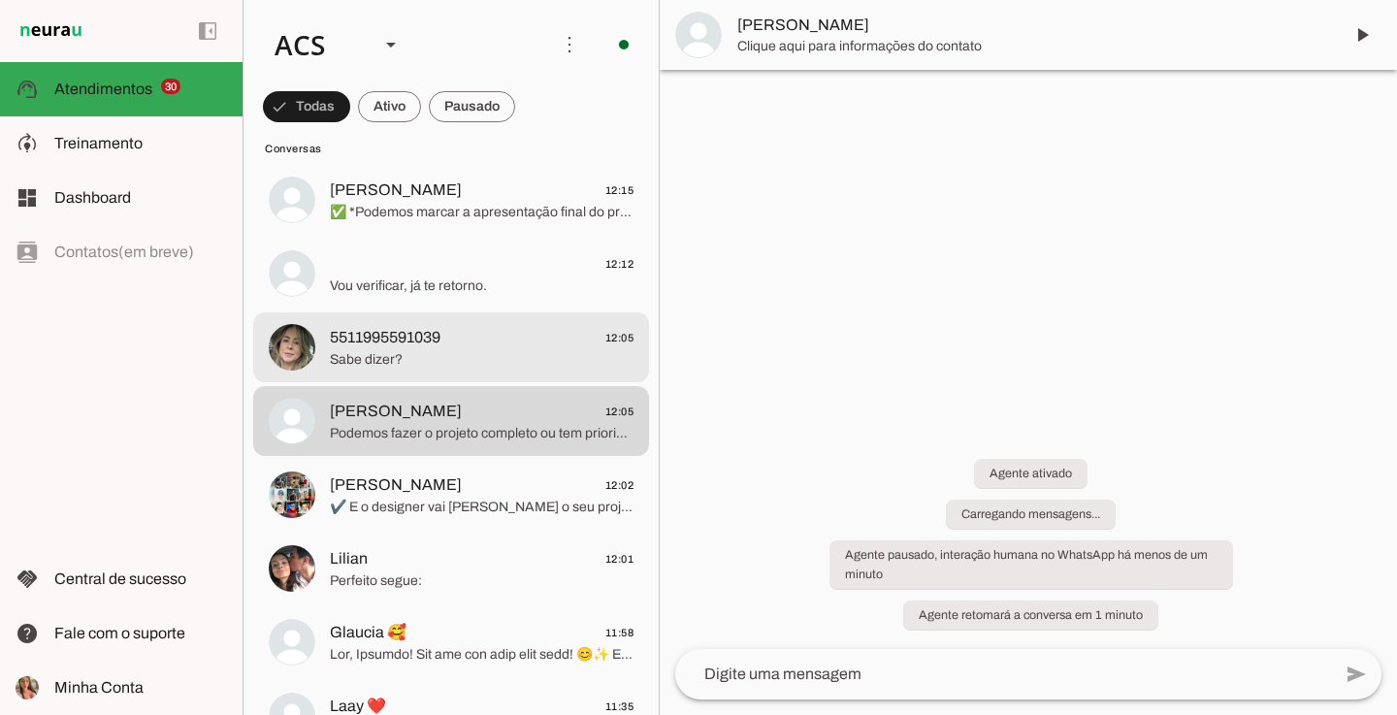
scroll to position [4009, 0]
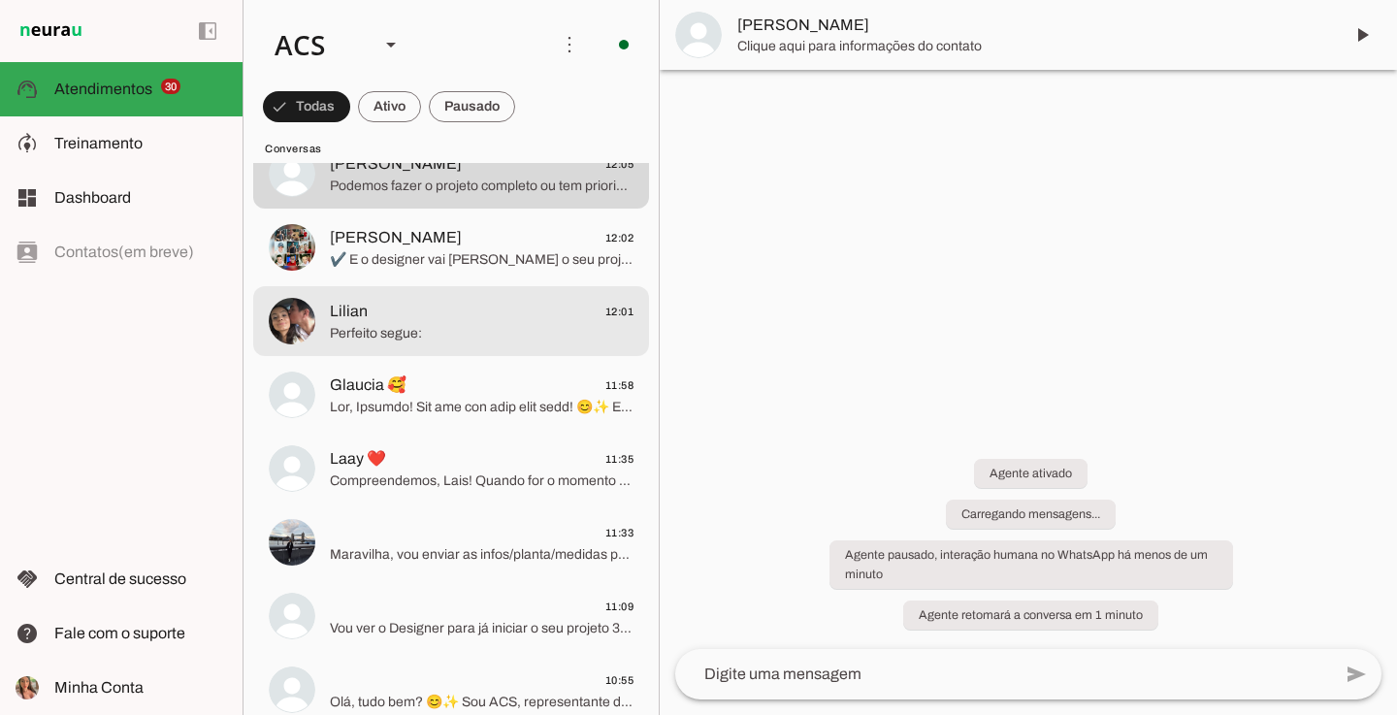
click at [427, 311] on span "Lilian 12:01" at bounding box center [482, 312] width 304 height 24
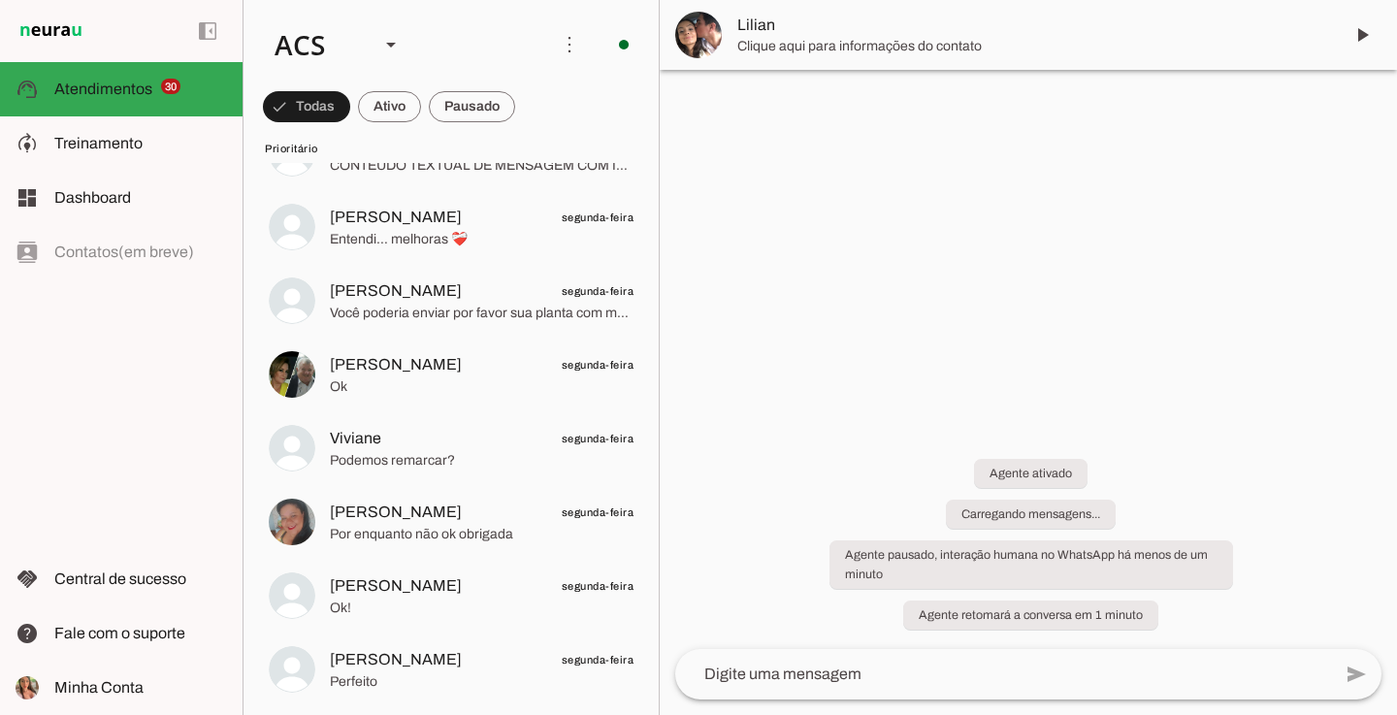
scroll to position [1145, 0]
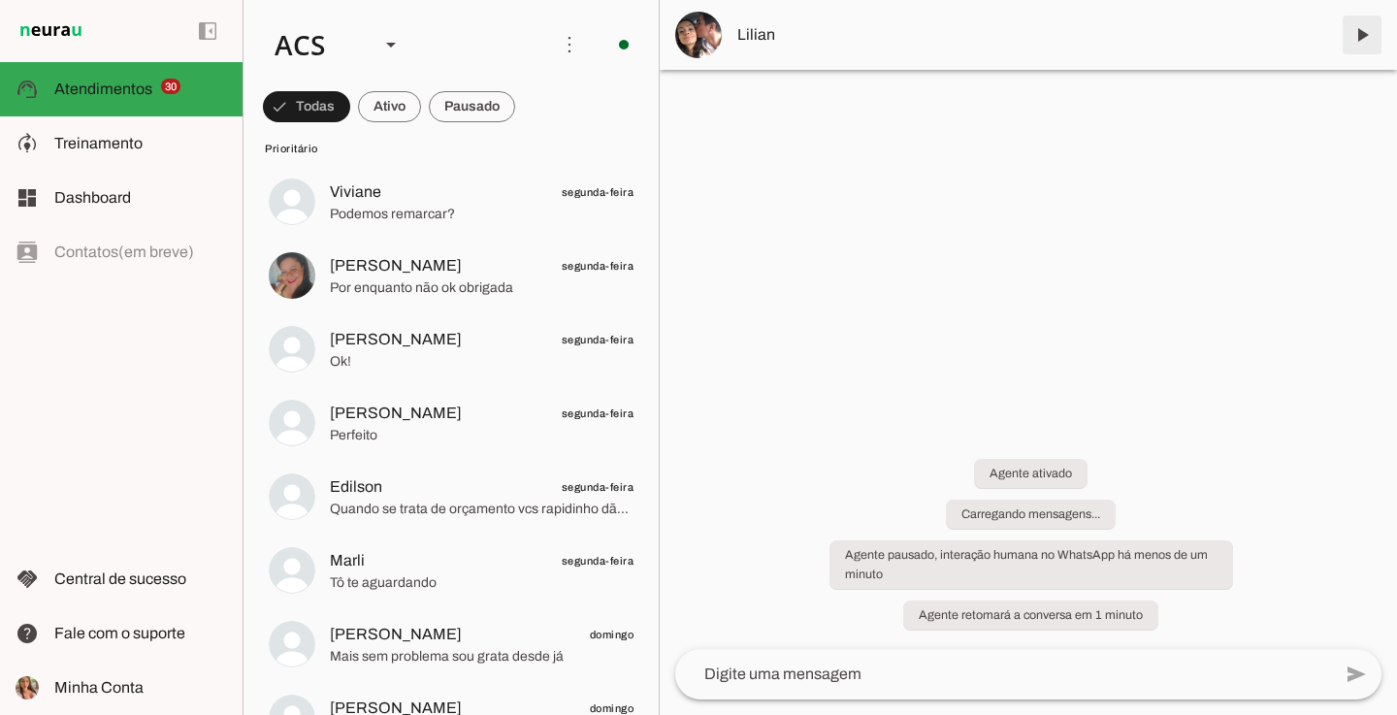
click at [1351, 40] on span at bounding box center [1362, 35] width 47 height 47
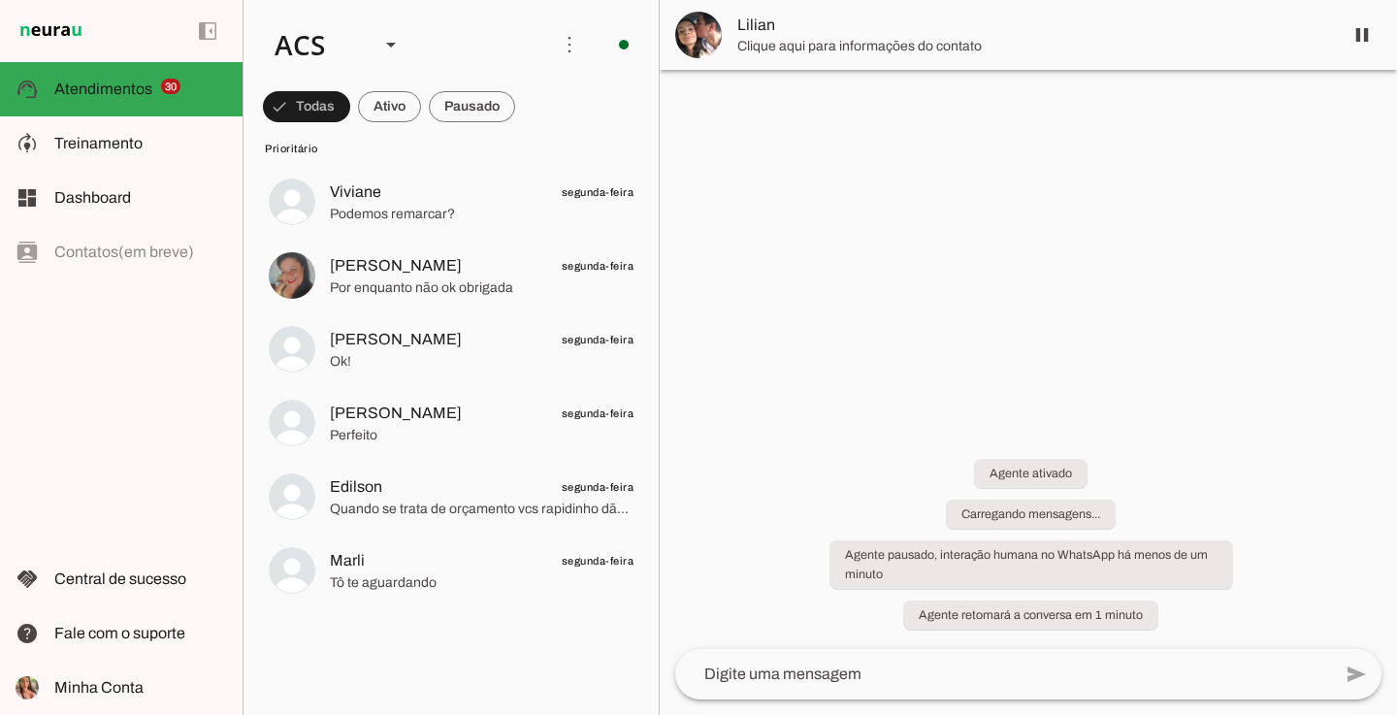
scroll to position [0, 0]
